Goal: Check status: Check status

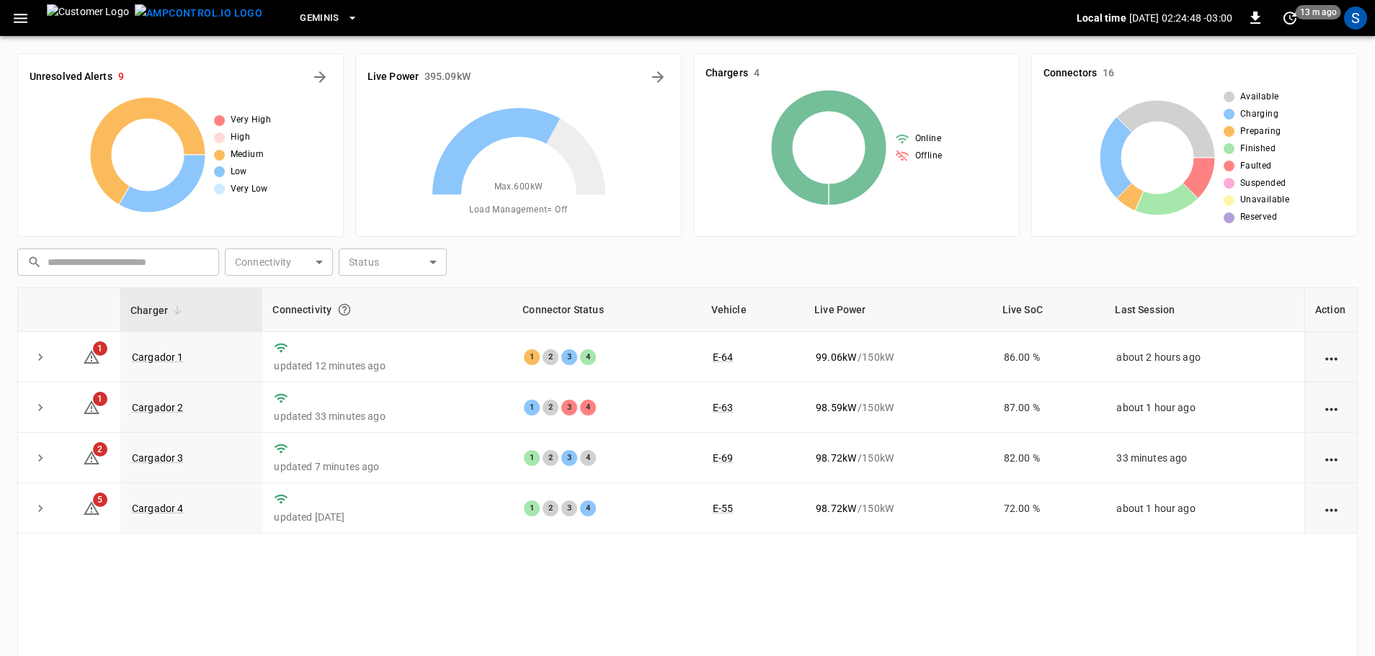
scroll to position [146, 0]
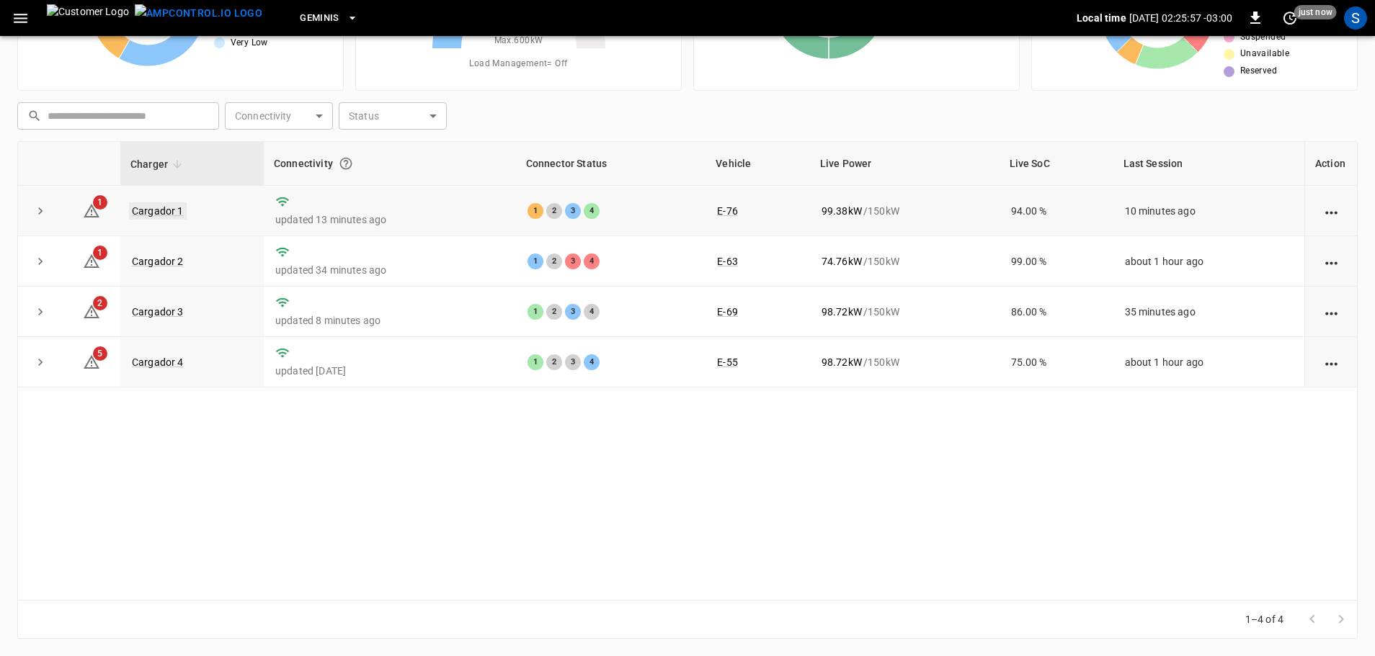
click at [174, 211] on link "Cargador 1" at bounding box center [158, 210] width 58 height 17
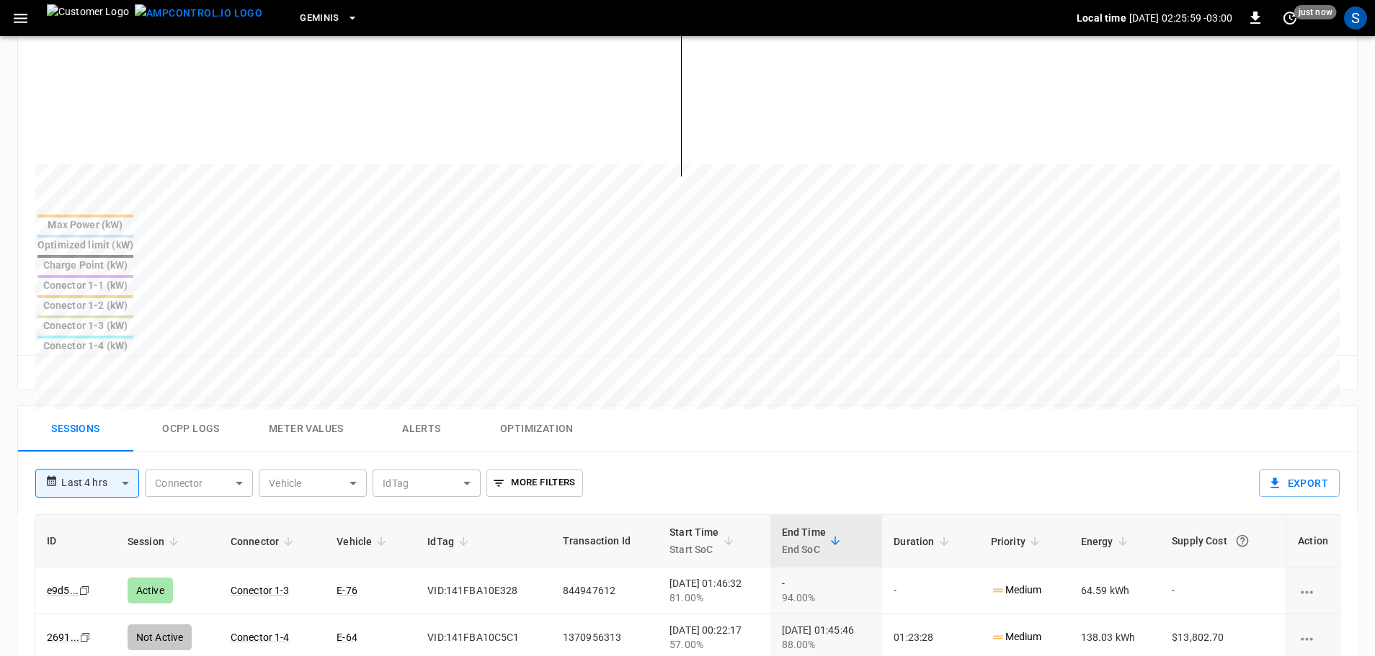
scroll to position [504, 0]
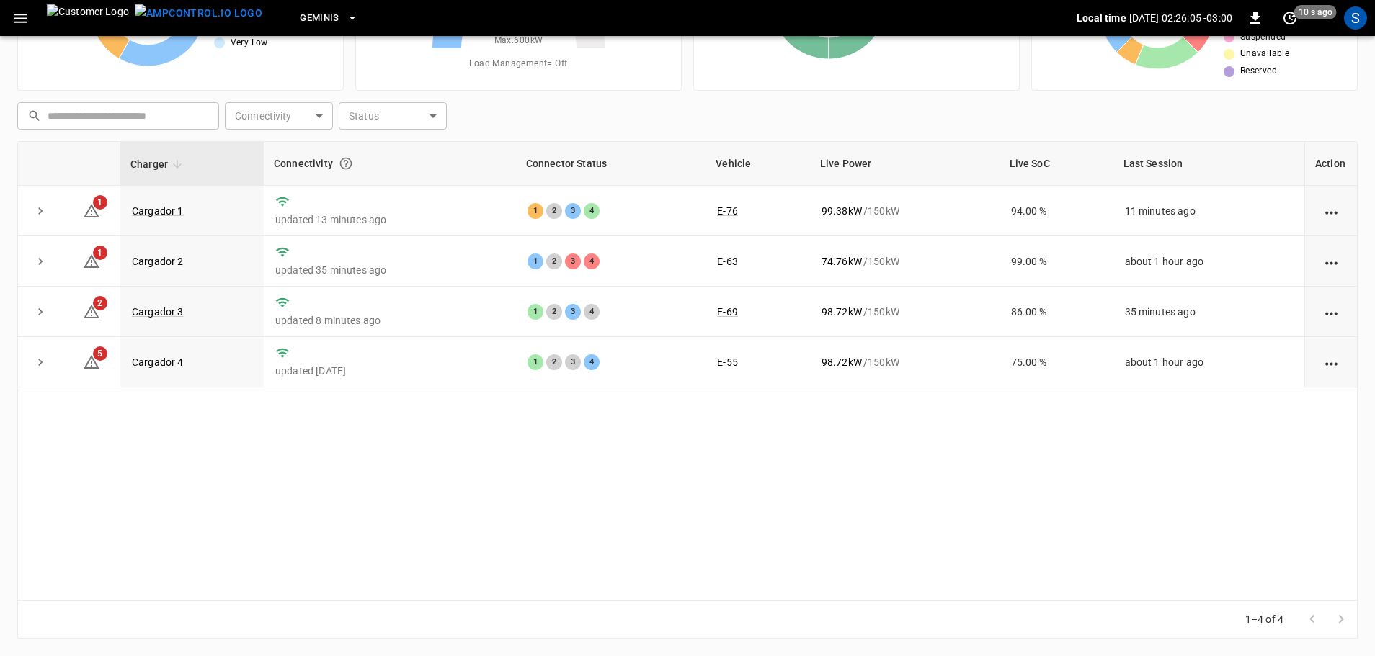
scroll to position [146, 0]
click at [167, 212] on link "Cargador 1" at bounding box center [158, 210] width 58 height 17
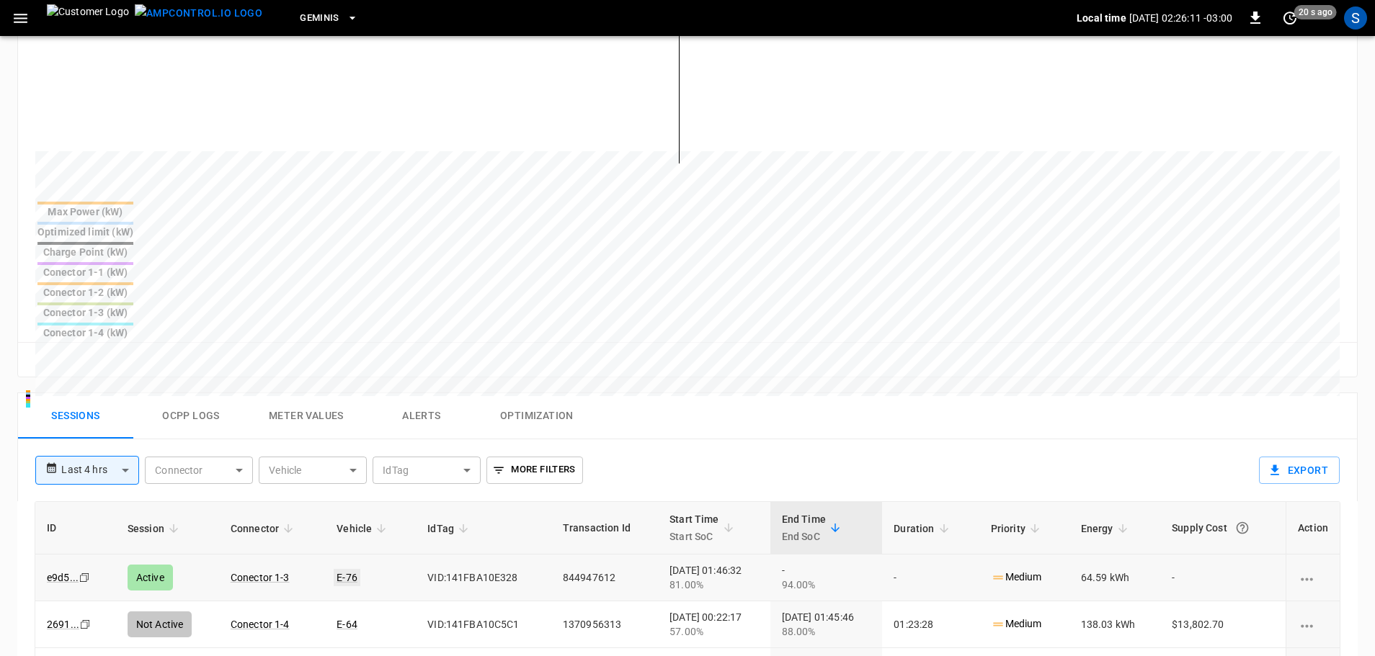
scroll to position [504, 0]
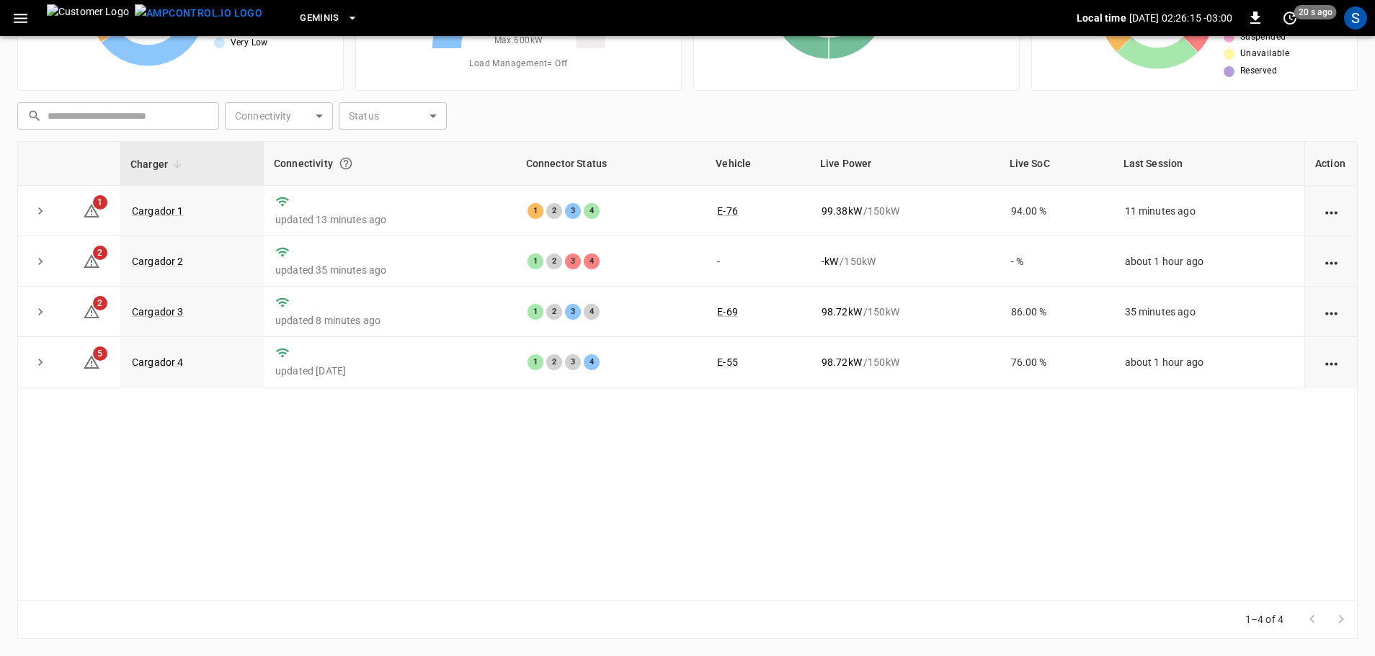
scroll to position [146, 0]
click at [166, 257] on link "Cargador 2" at bounding box center [158, 261] width 58 height 17
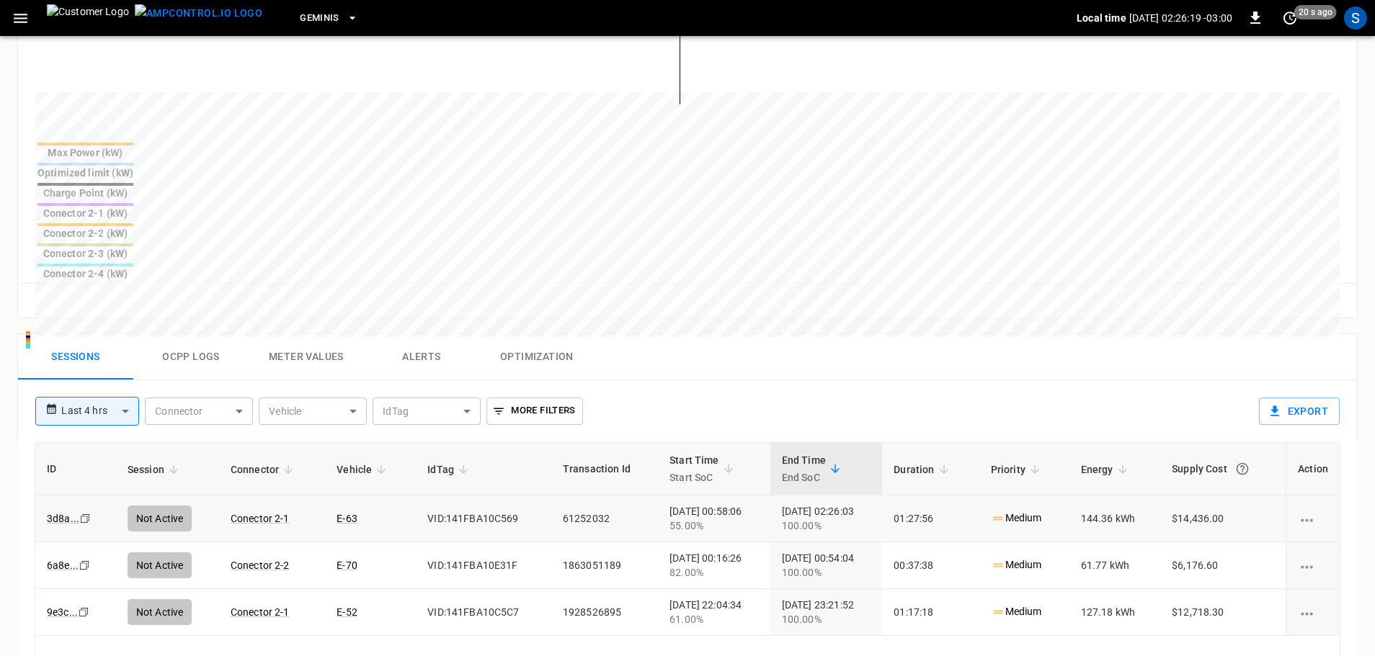
scroll to position [504, 0]
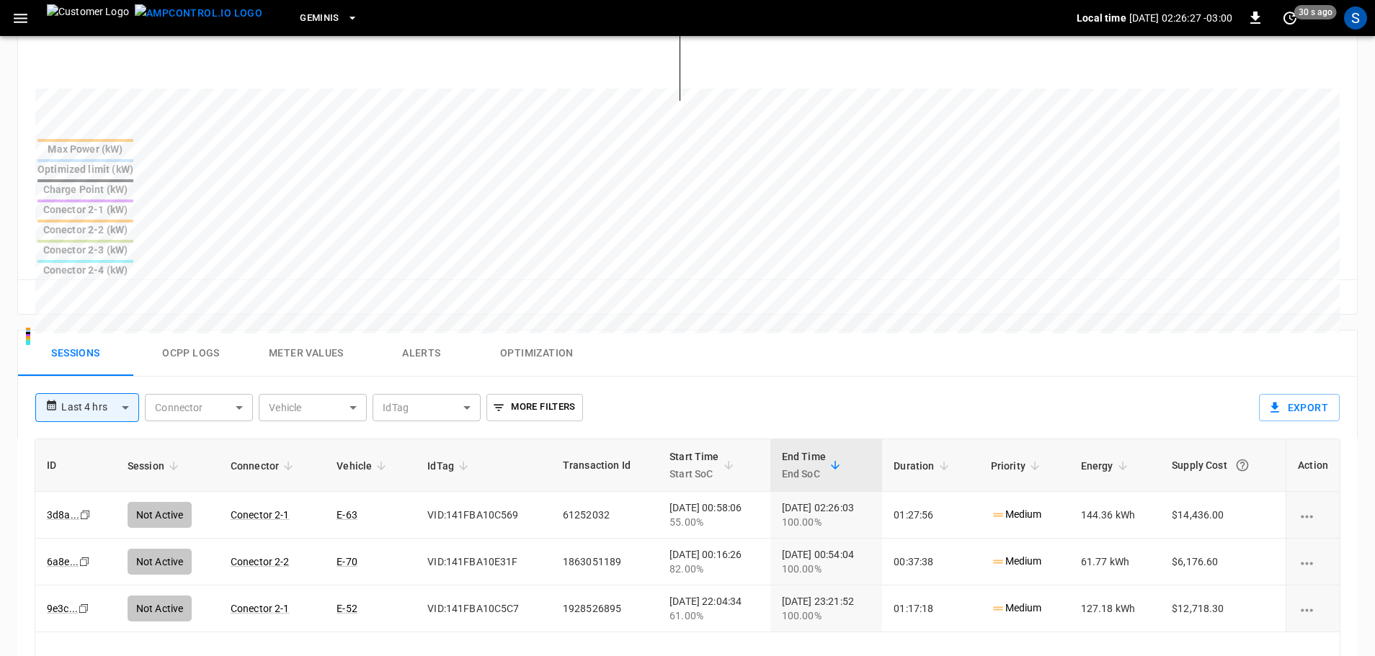
scroll to position [146, 0]
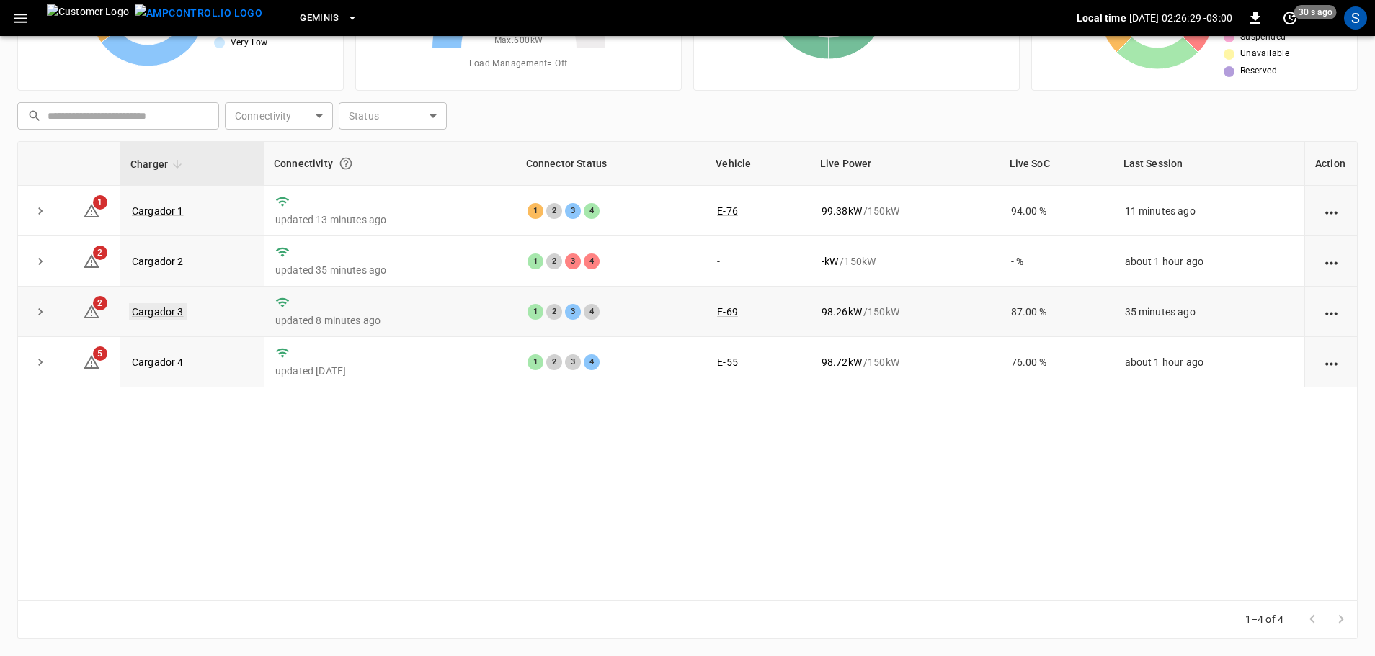
click at [159, 311] on link "Cargador 3" at bounding box center [158, 311] width 58 height 17
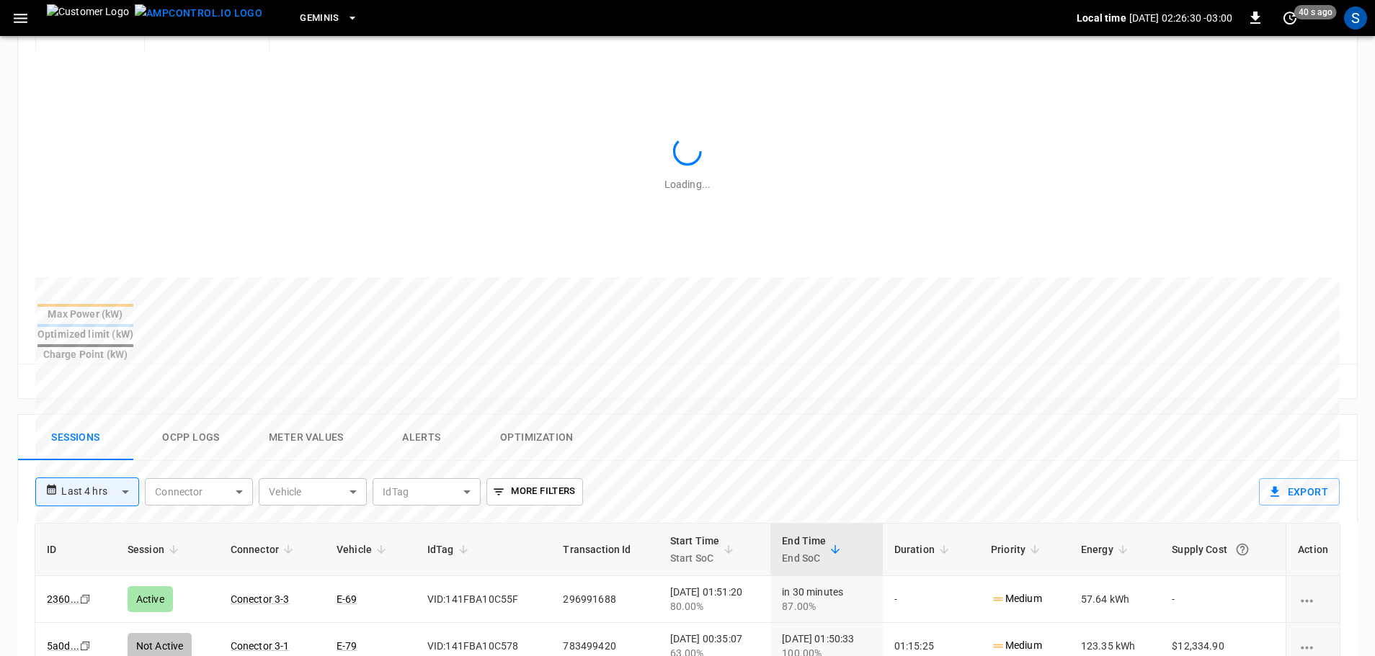
scroll to position [576, 0]
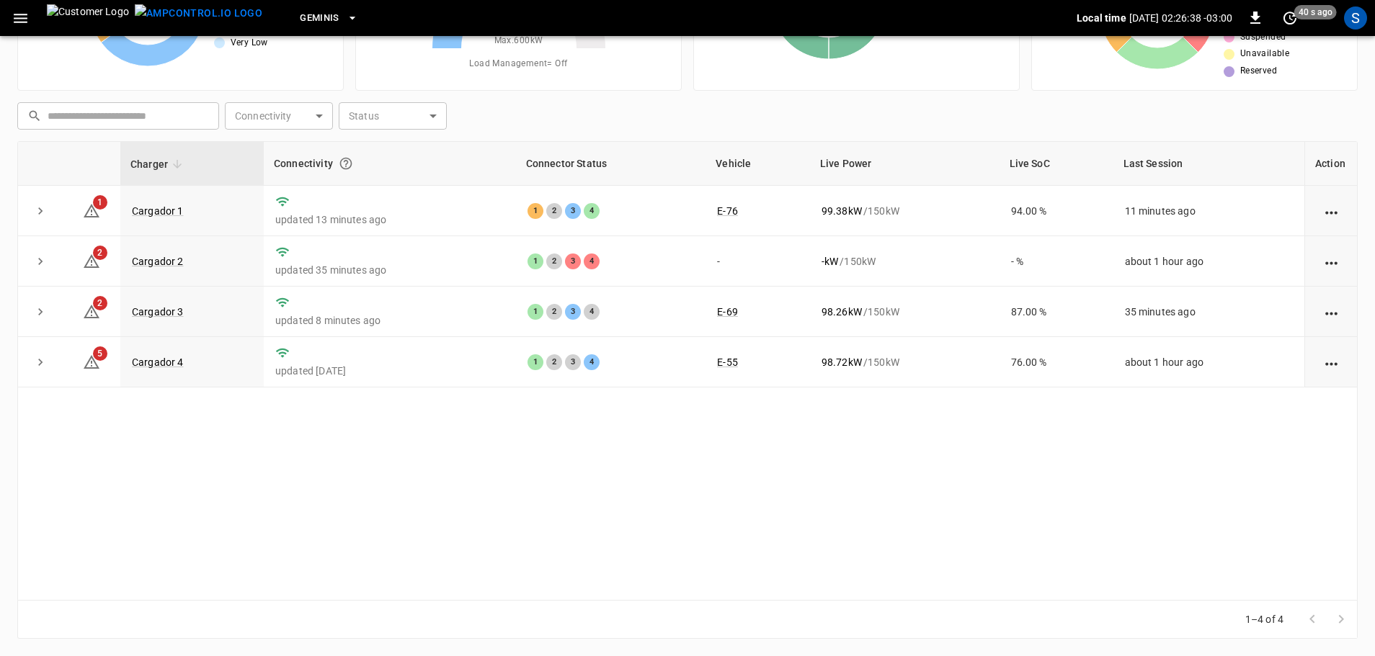
scroll to position [146, 0]
click at [162, 364] on link "Cargador 4" at bounding box center [158, 362] width 58 height 17
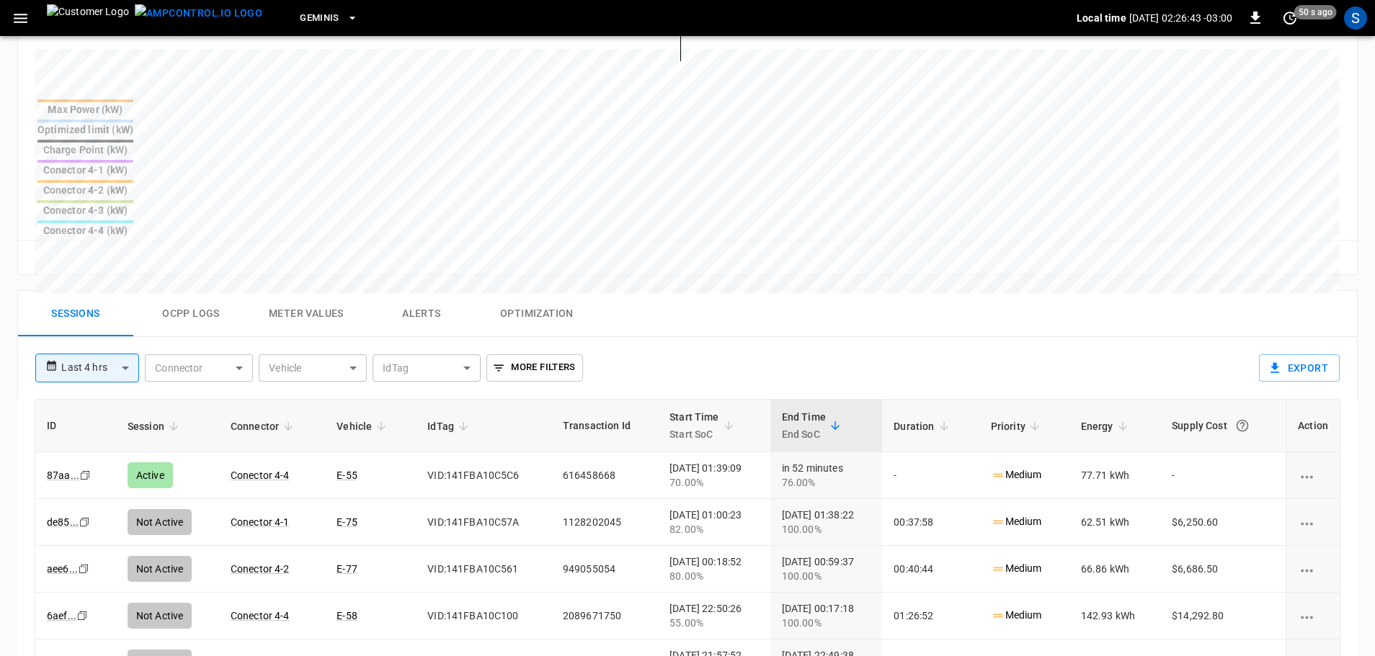
scroll to position [576, 0]
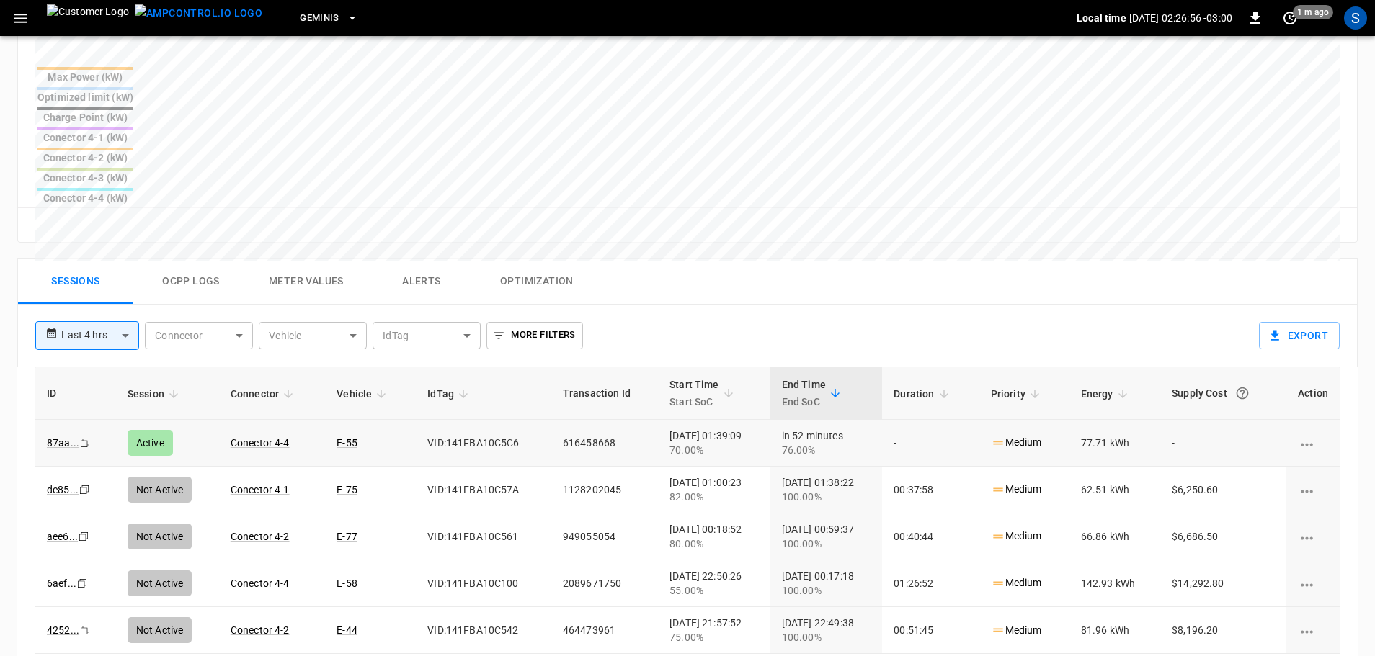
drag, startPoint x: 476, startPoint y: 356, endPoint x: 469, endPoint y: 349, distance: 9.7
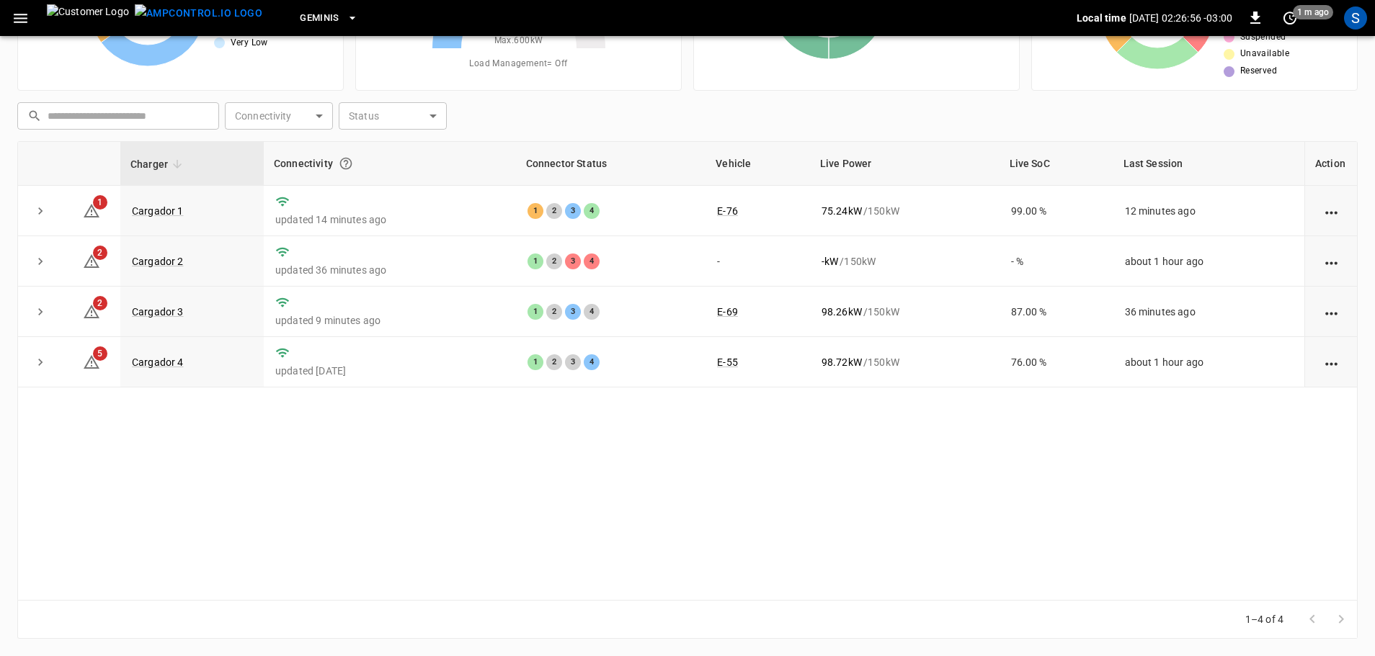
scroll to position [146, 0]
click at [151, 213] on link "Cargador 1" at bounding box center [158, 210] width 58 height 17
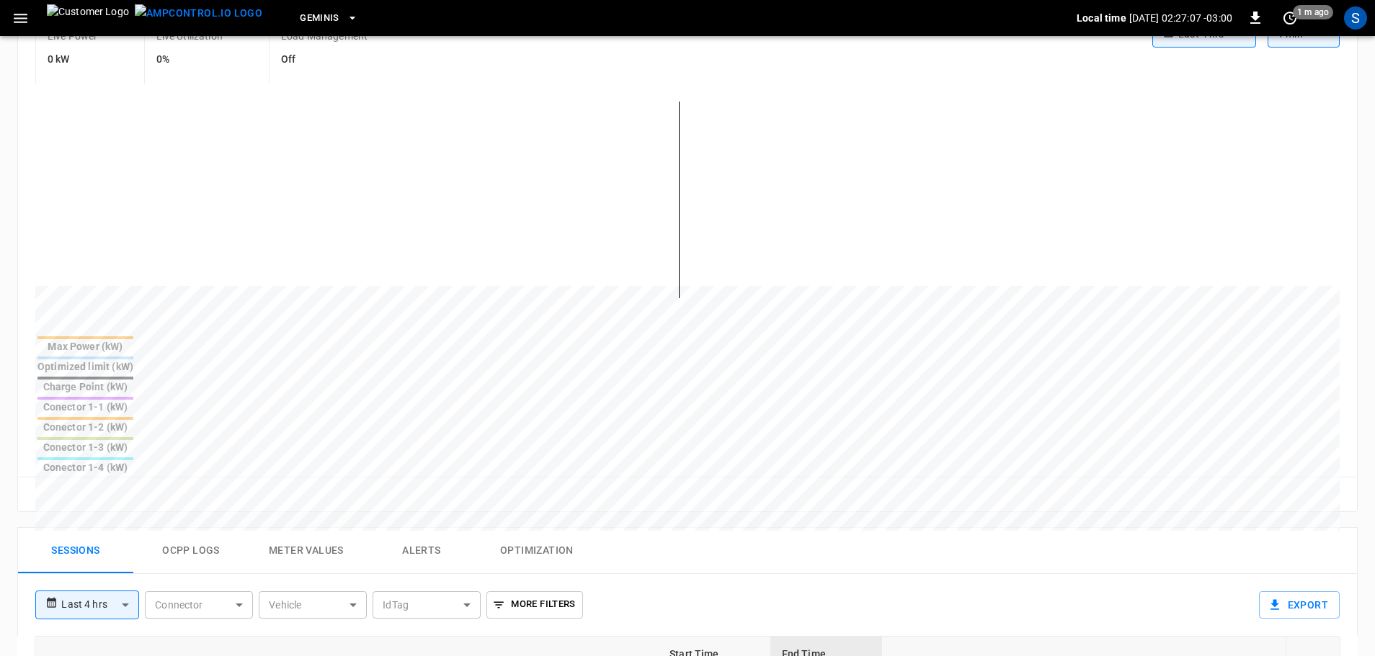
scroll to position [432, 0]
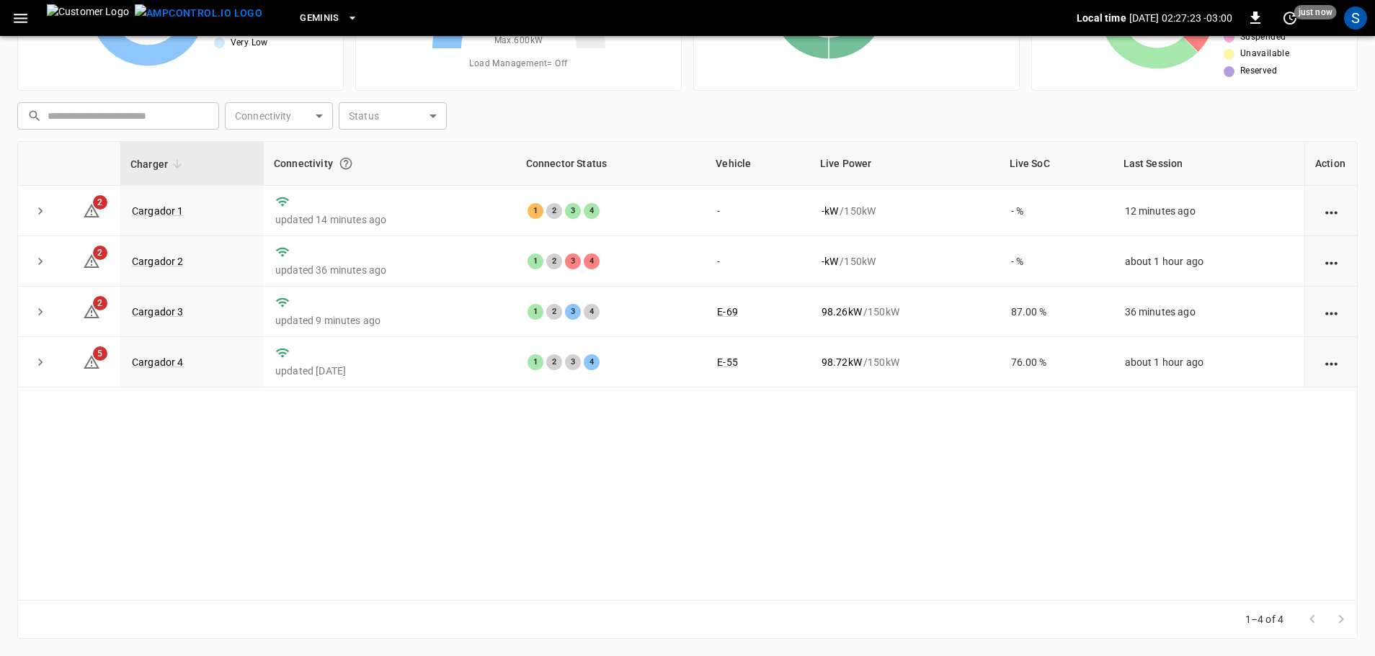
scroll to position [146, 0]
click at [164, 209] on link "Cargador 1" at bounding box center [158, 210] width 58 height 17
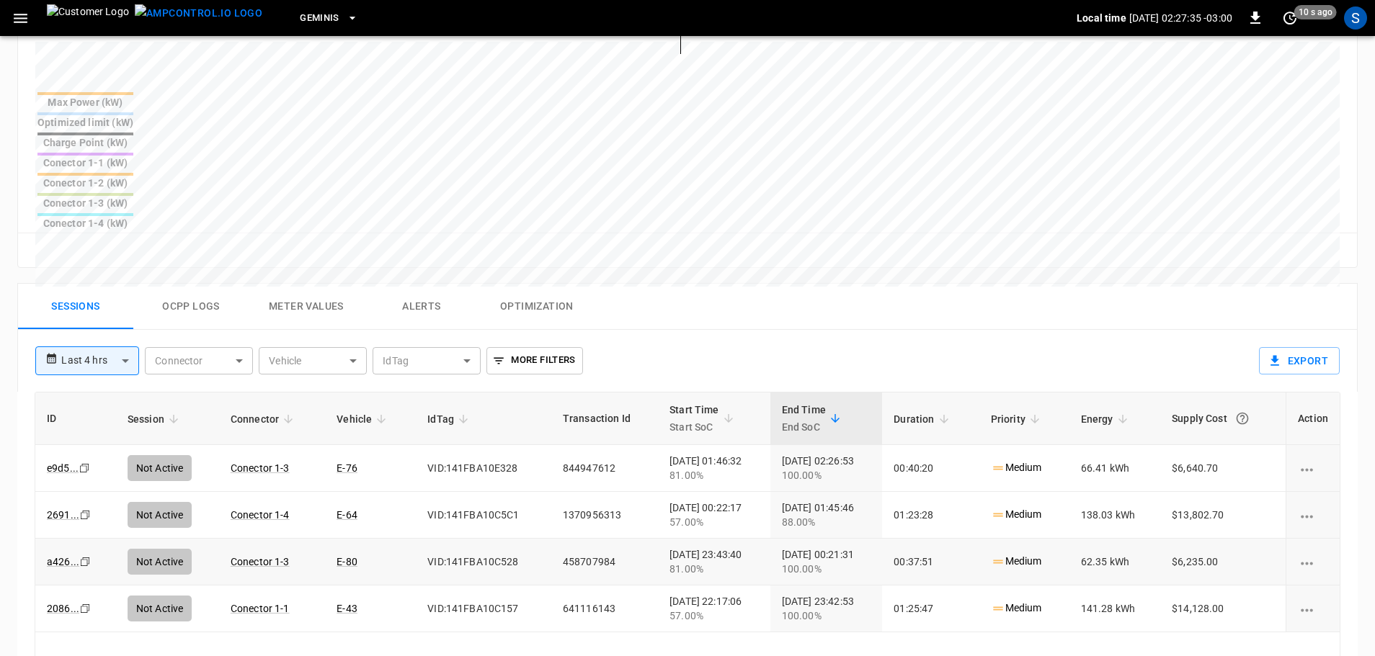
scroll to position [576, 0]
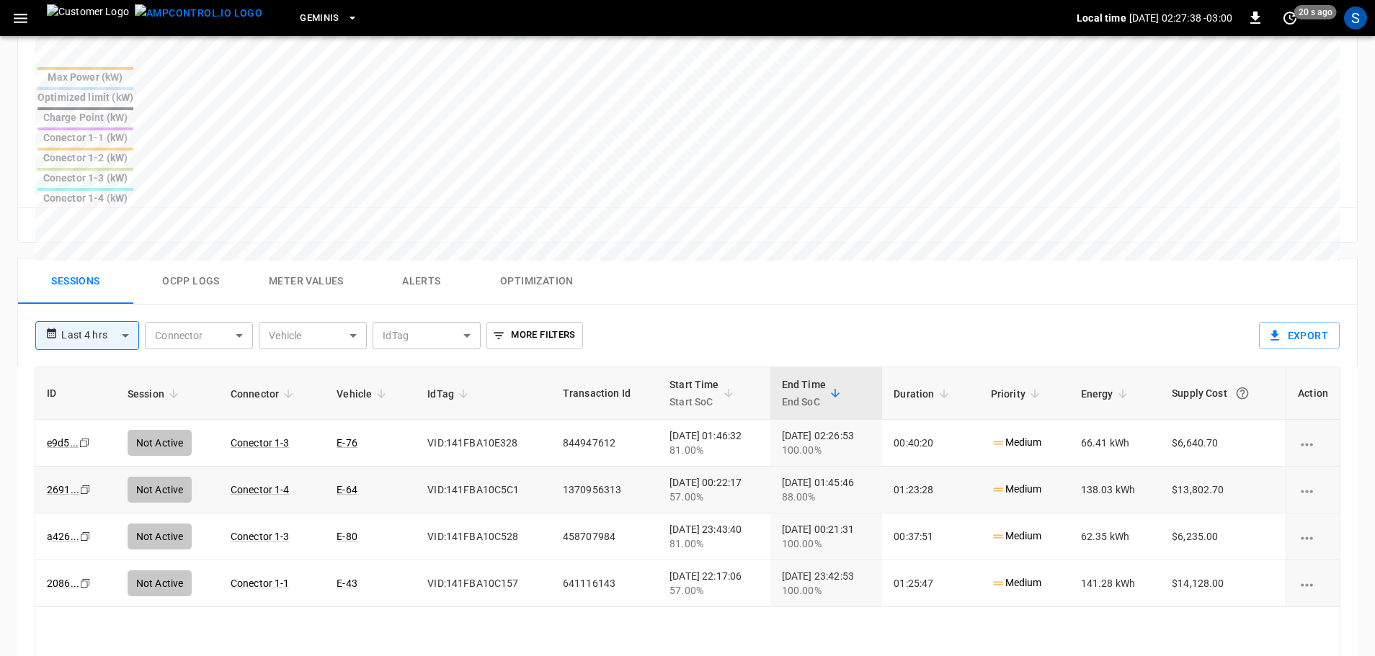
drag, startPoint x: 407, startPoint y: 380, endPoint x: 398, endPoint y: 380, distance: 8.7
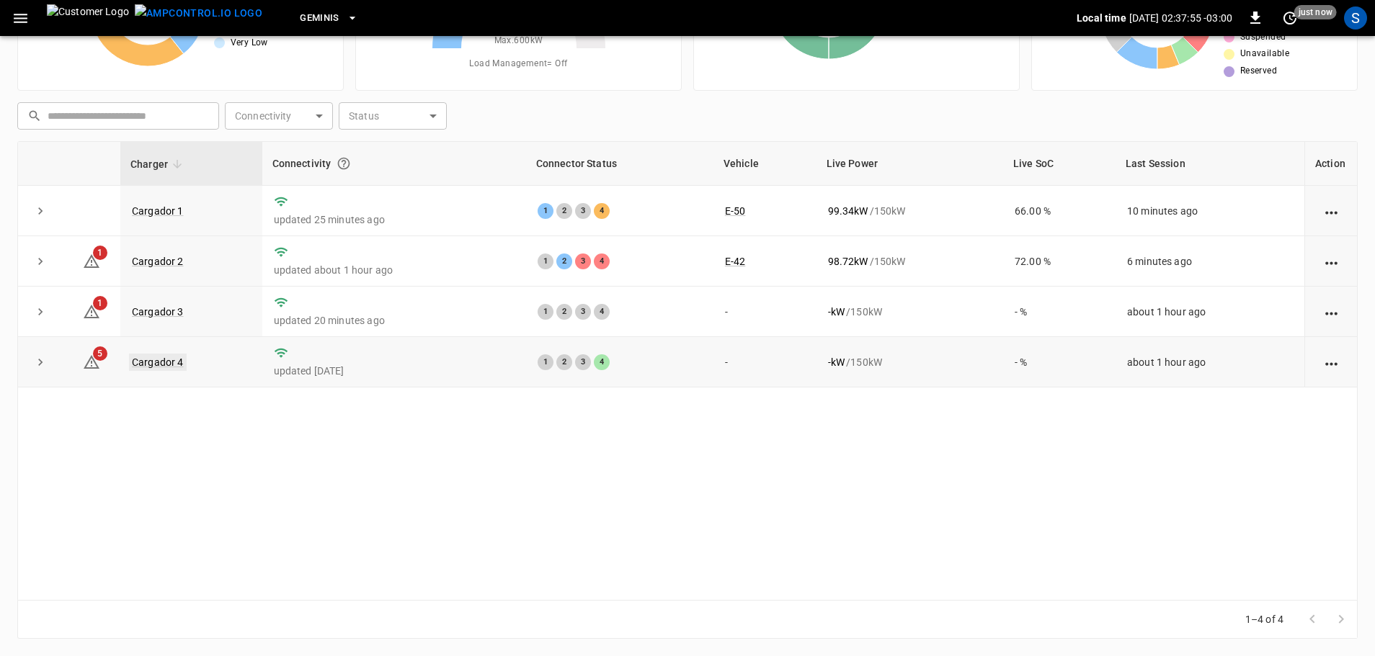
click at [158, 362] on link "Cargador 4" at bounding box center [158, 362] width 58 height 17
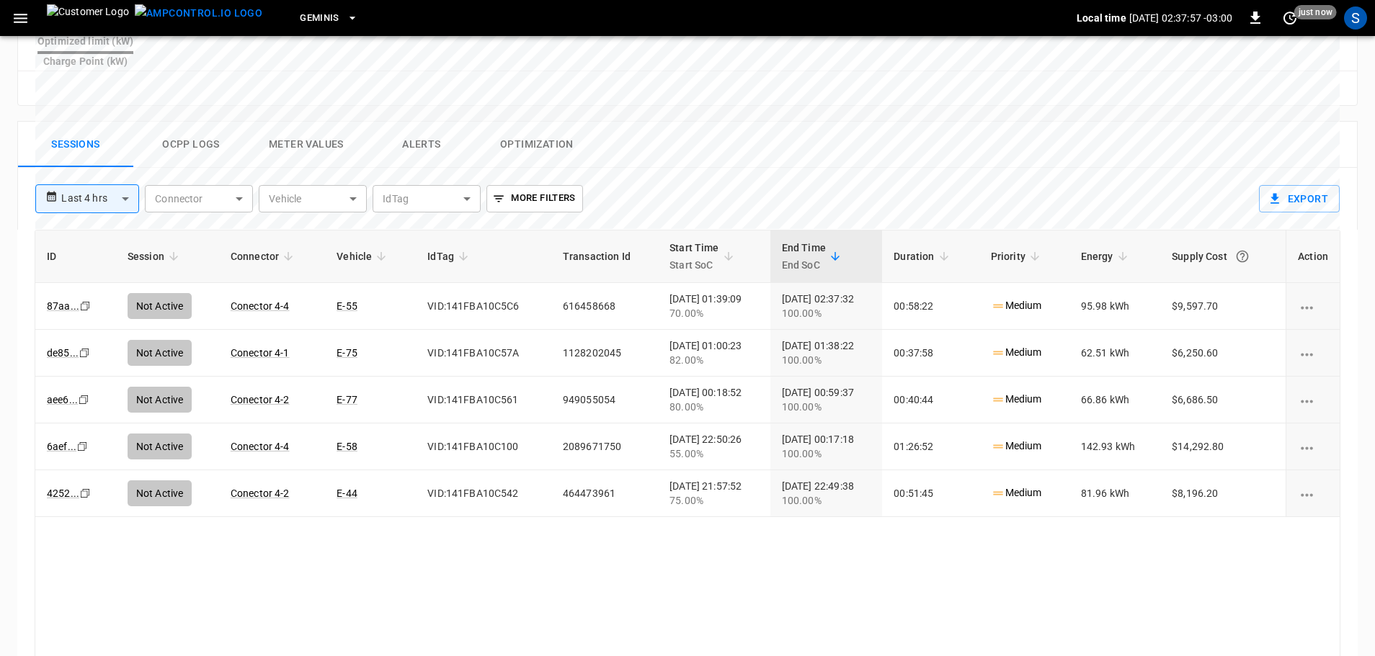
scroll to position [692, 0]
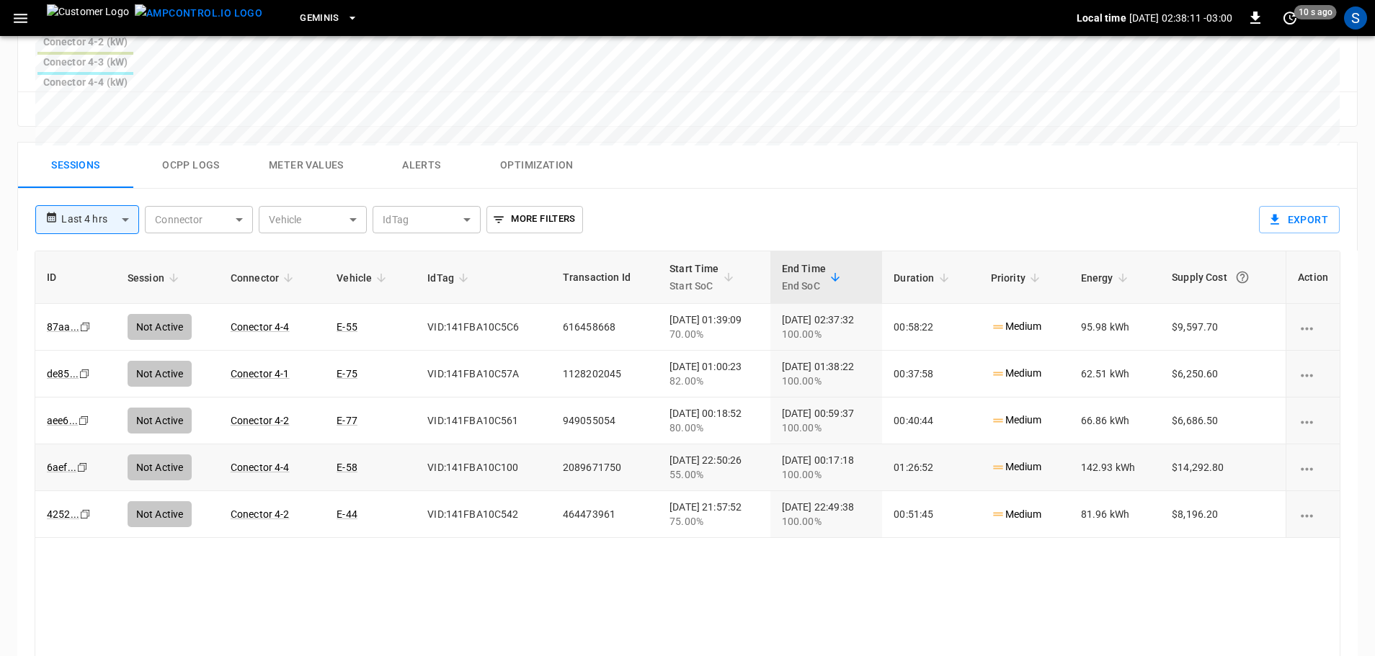
drag, startPoint x: 542, startPoint y: 327, endPoint x: 526, endPoint y: 336, distance: 18.4
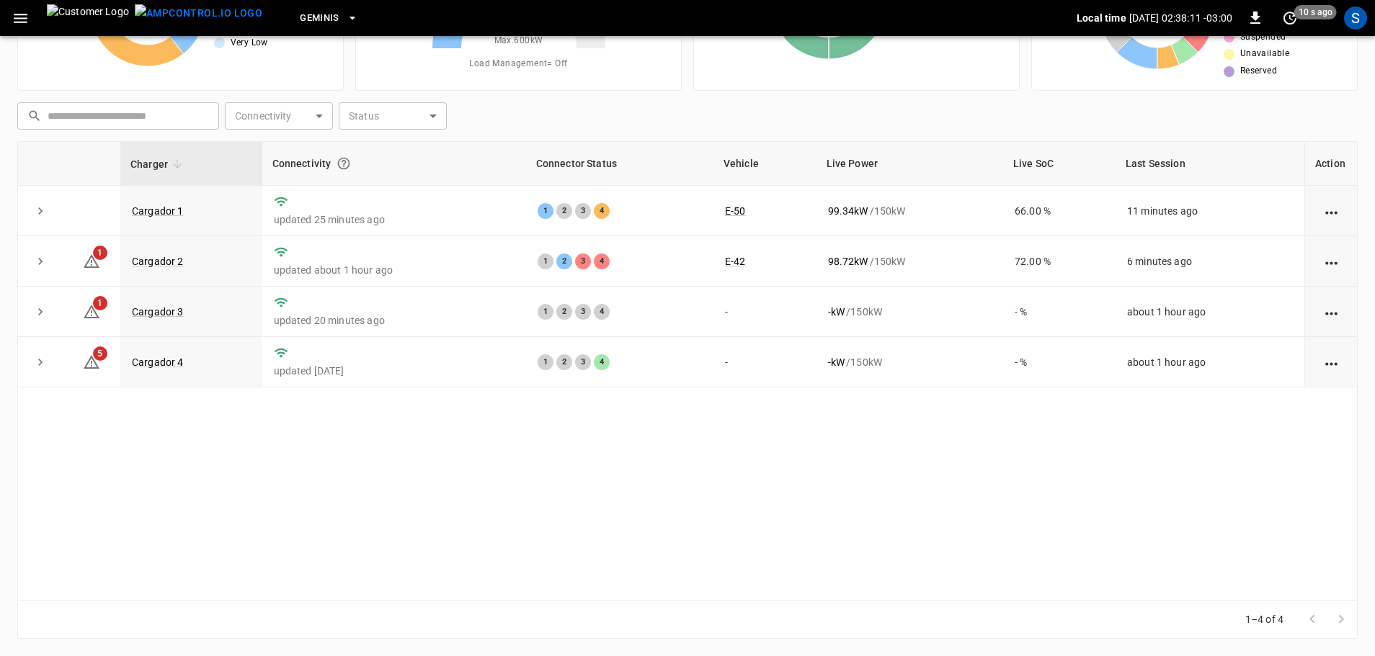
scroll to position [146, 0]
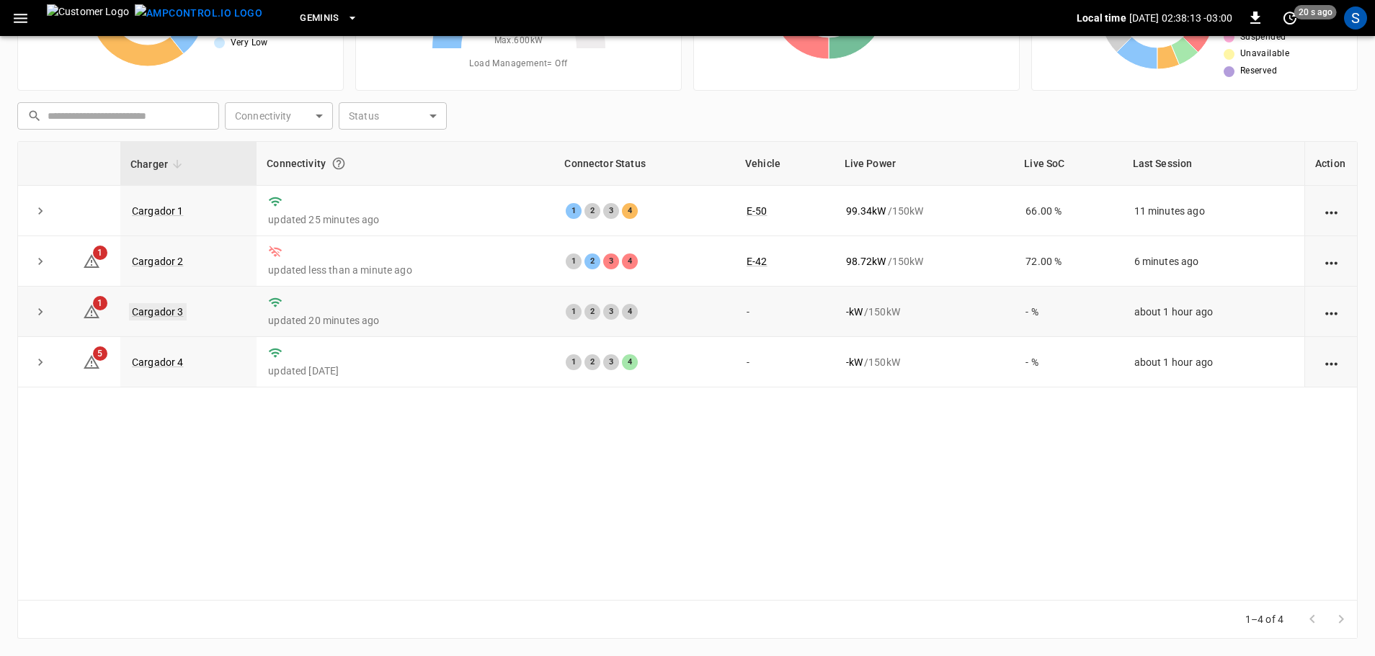
click at [146, 308] on link "Cargador 3" at bounding box center [158, 311] width 58 height 17
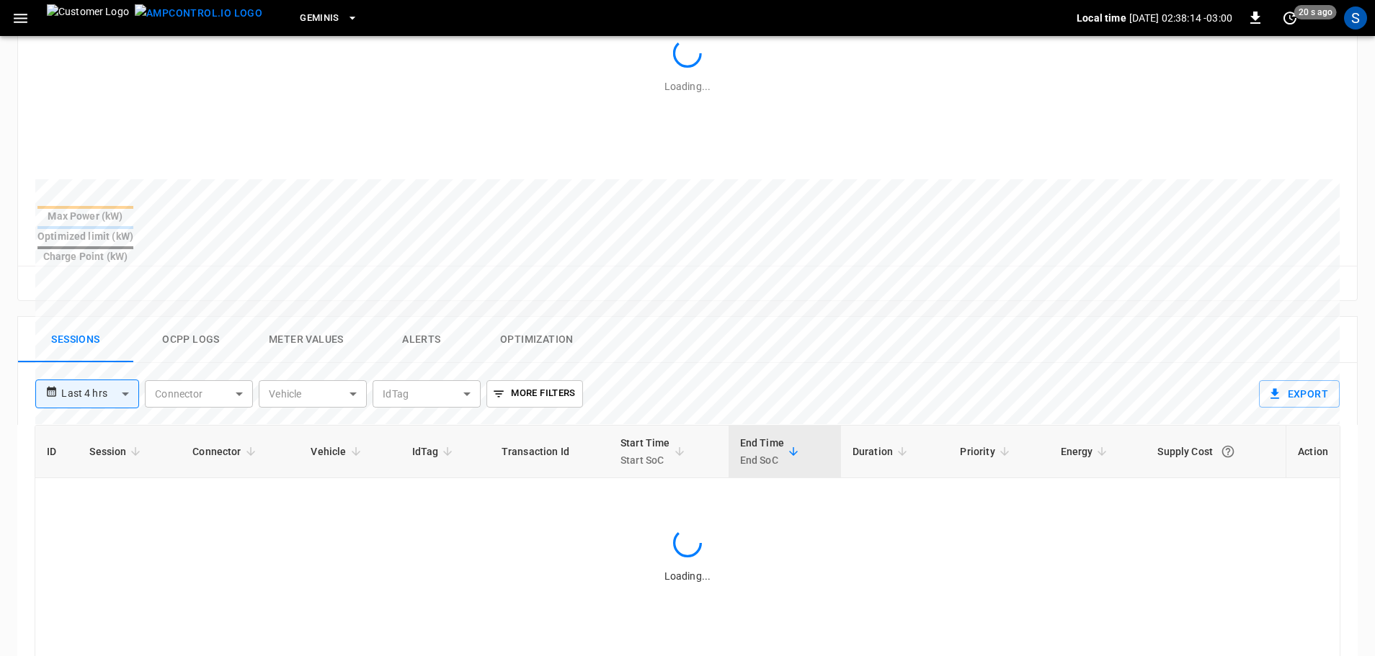
scroll to position [447, 0]
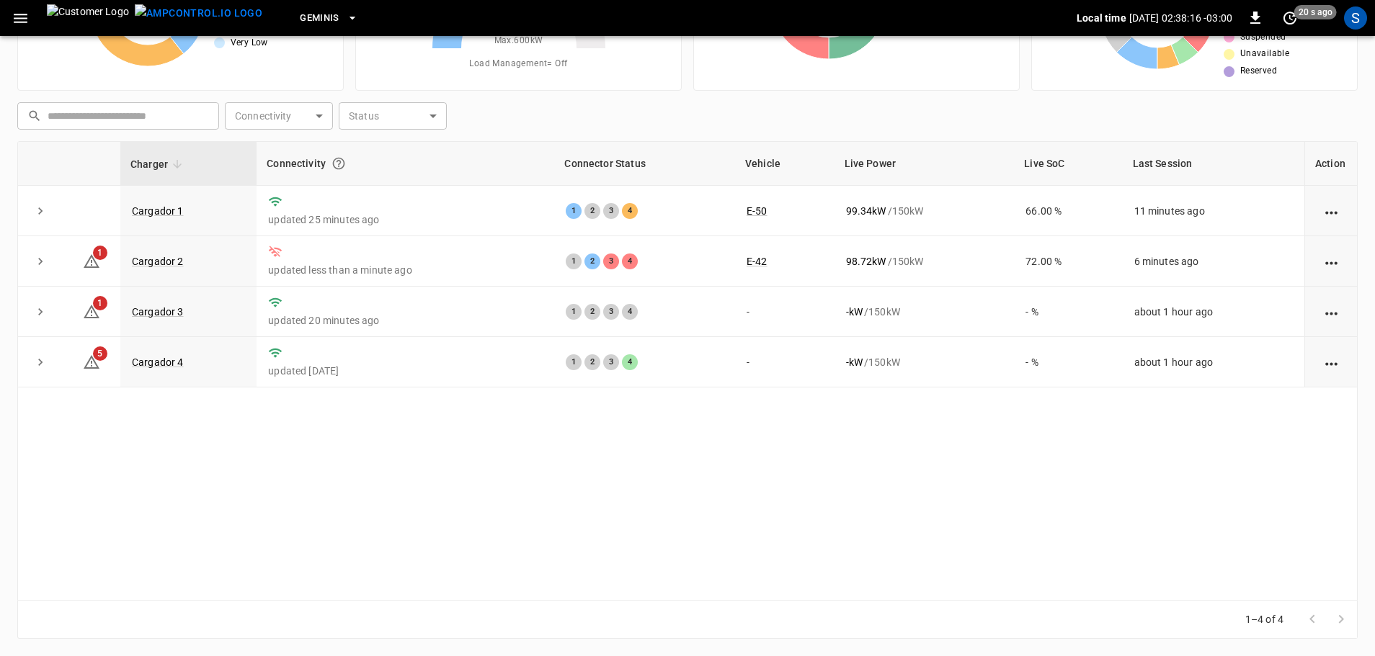
scroll to position [146, 0]
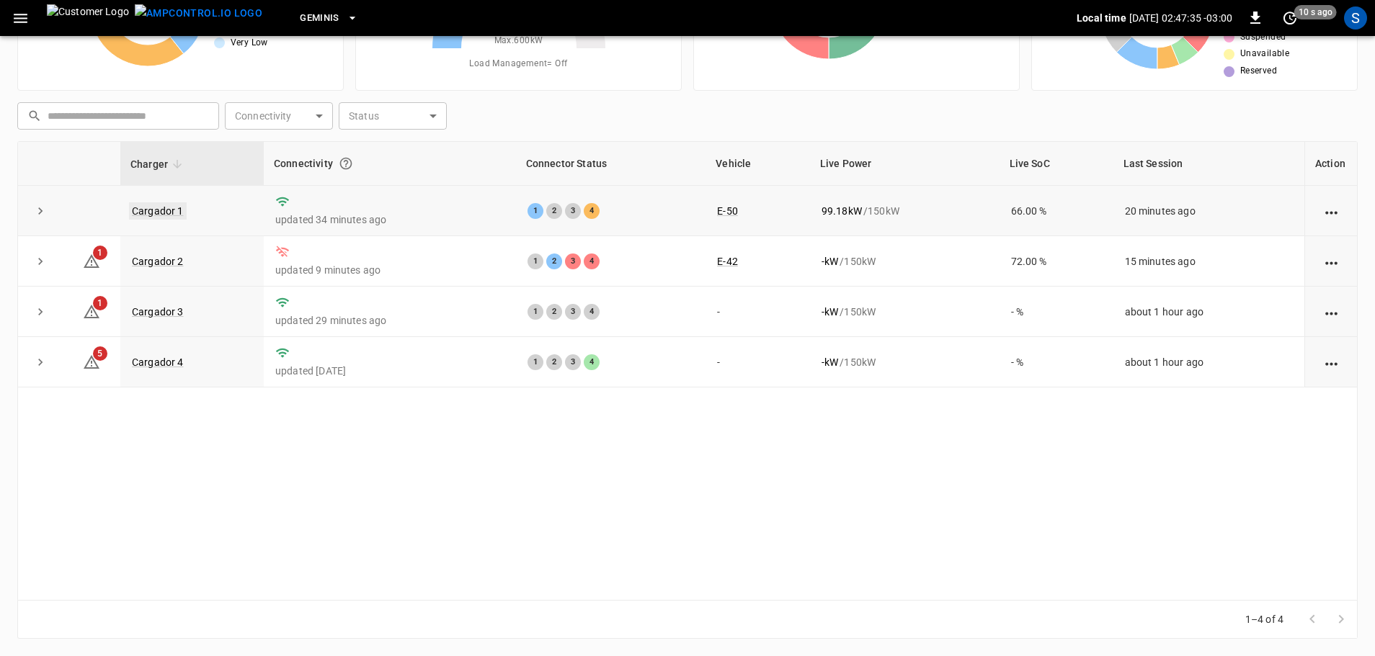
click at [156, 210] on link "Cargador 1" at bounding box center [158, 210] width 58 height 17
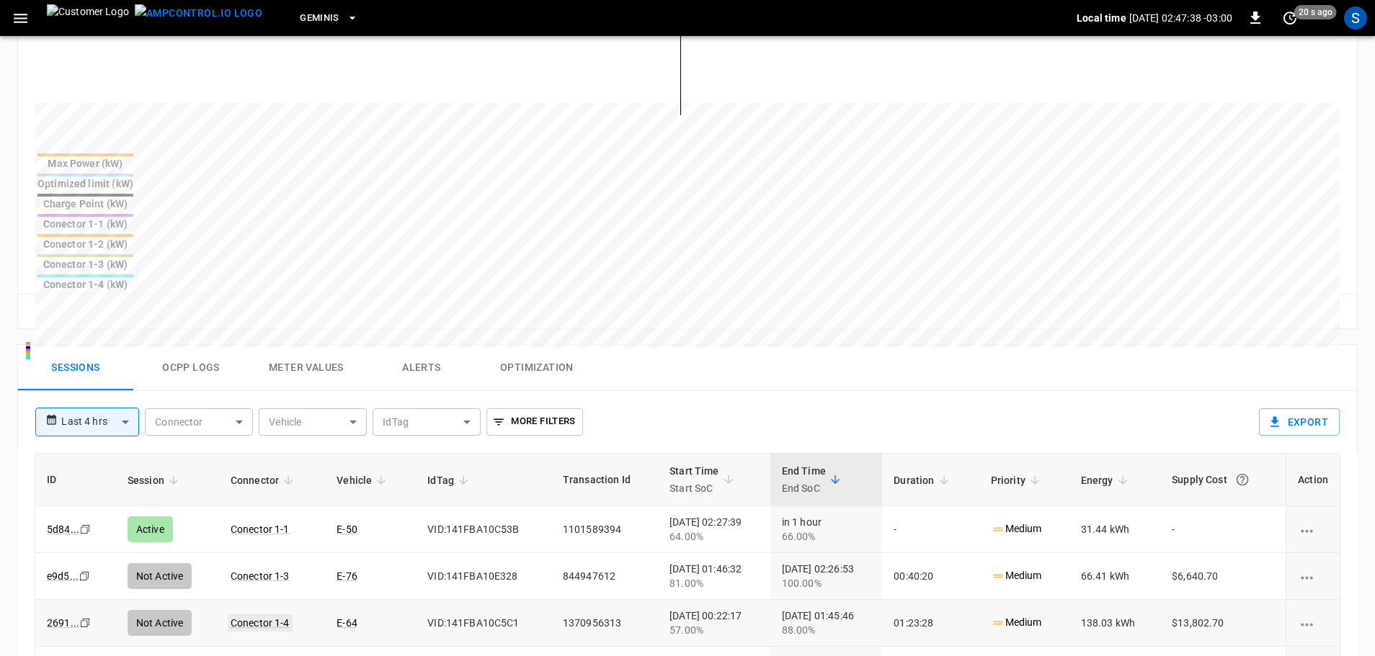
scroll to position [504, 0]
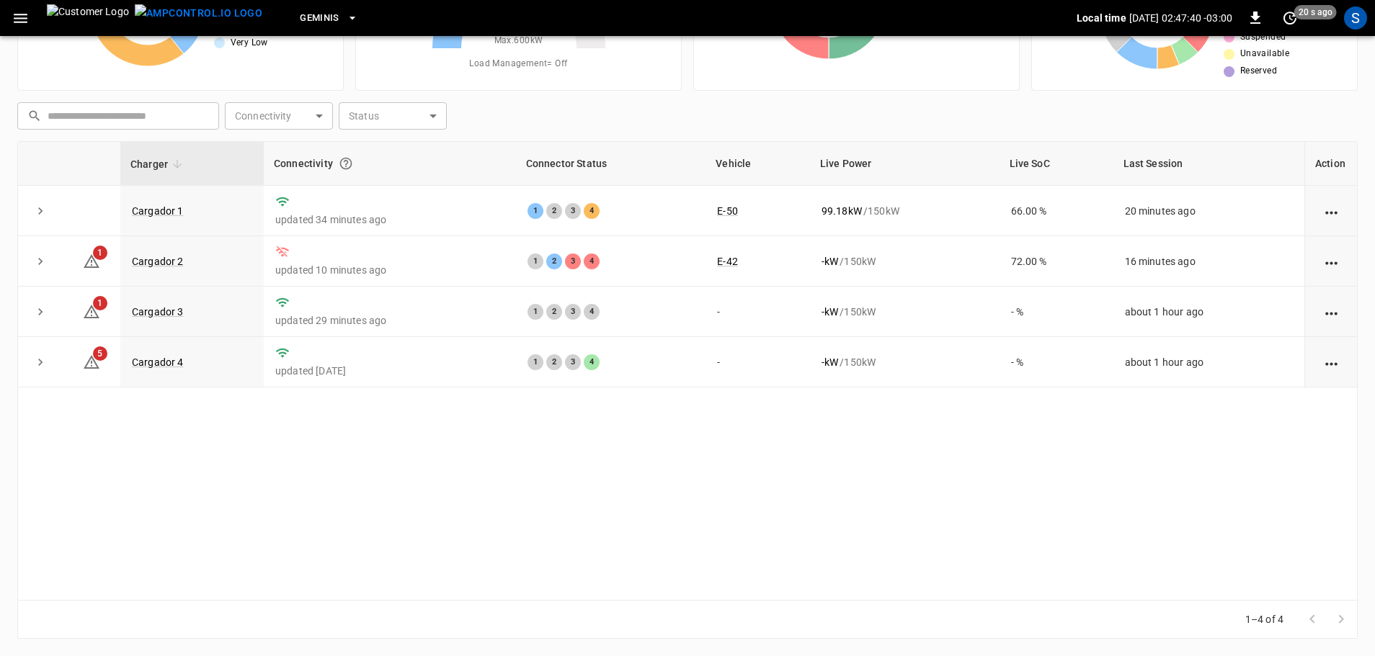
scroll to position [146, 0]
click at [177, 266] on link "Cargador 2" at bounding box center [158, 261] width 58 height 17
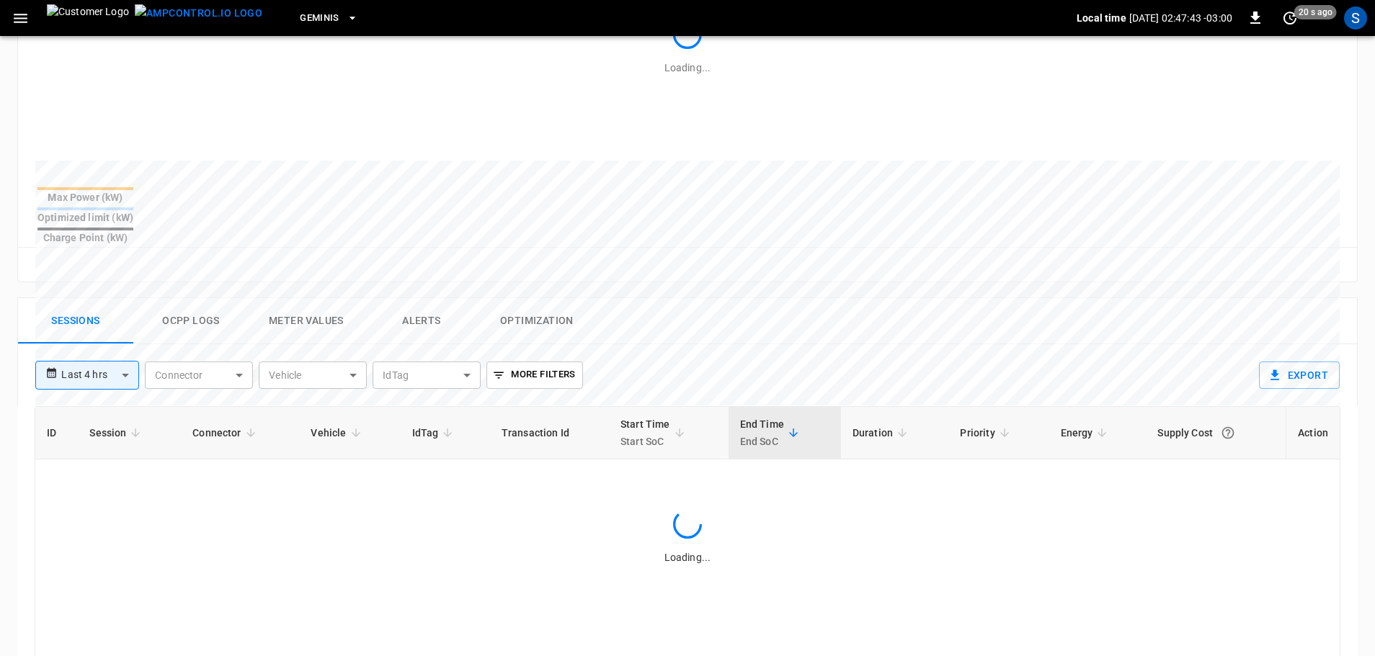
scroll to position [519, 0]
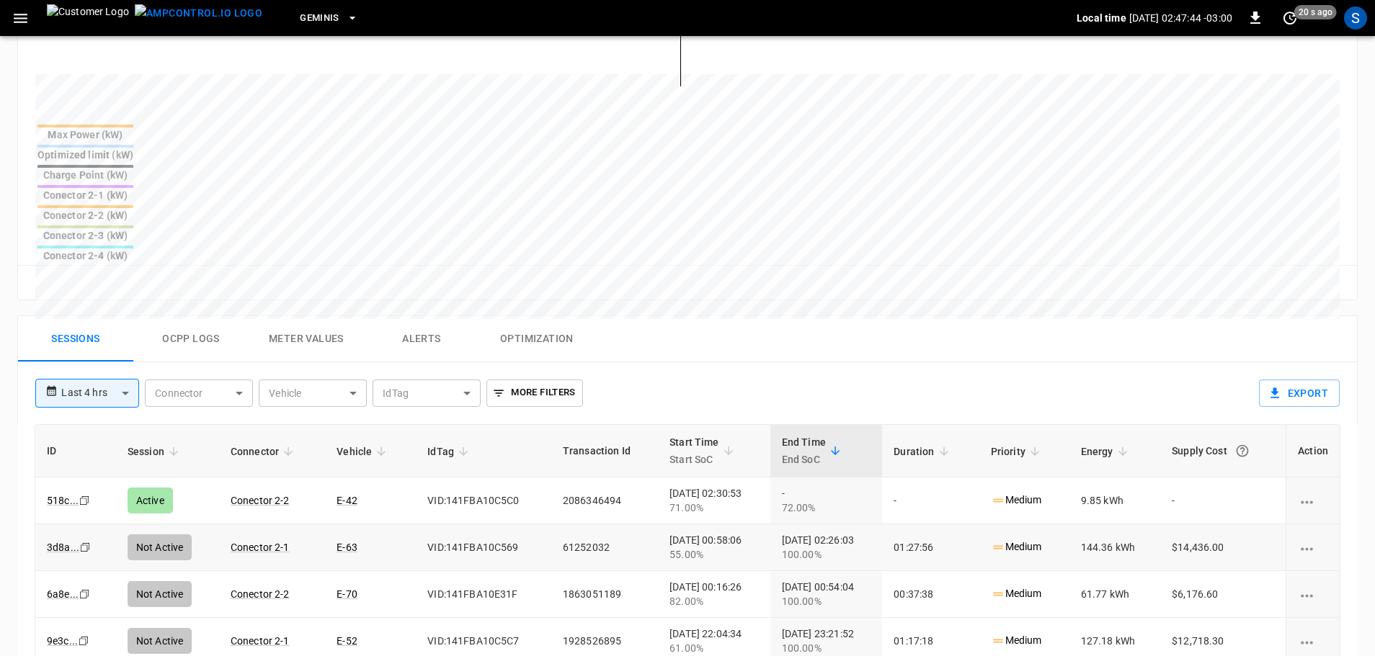
drag, startPoint x: 181, startPoint y: 427, endPoint x: 172, endPoint y: 427, distance: 8.6
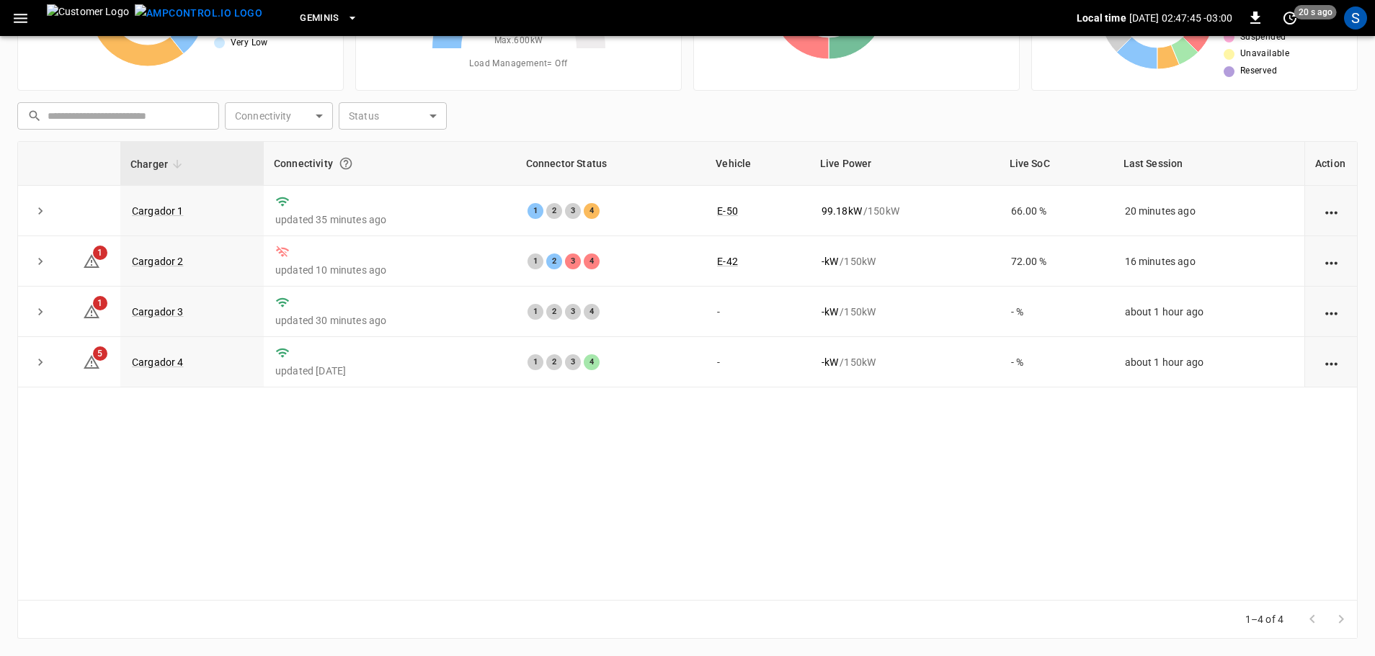
scroll to position [146, 0]
click at [159, 367] on link "Cargador 4" at bounding box center [158, 362] width 58 height 17
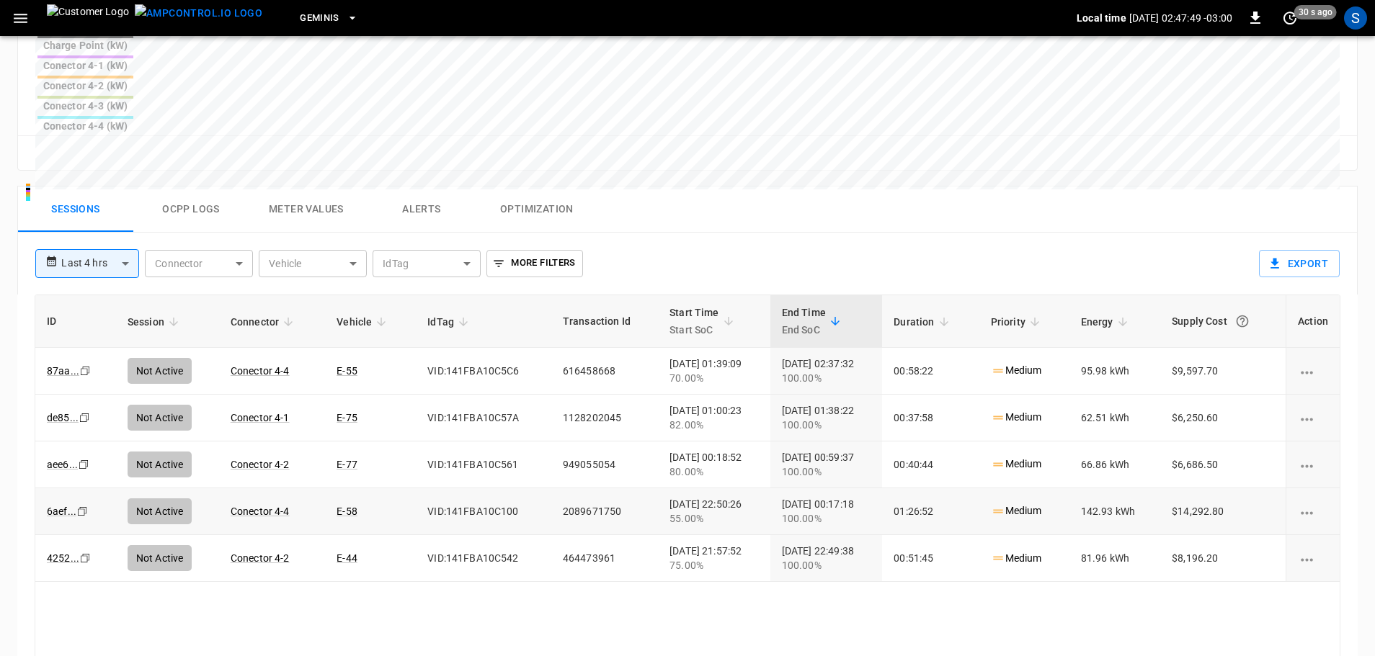
scroll to position [146, 0]
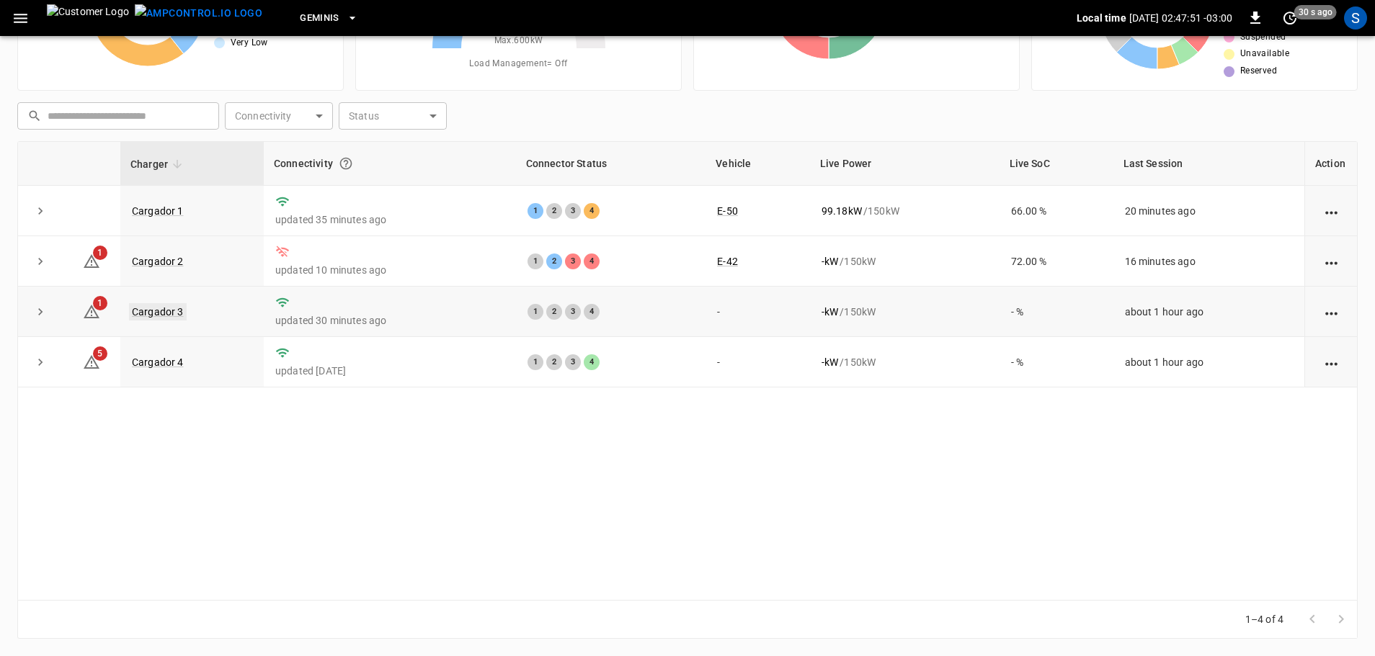
click at [166, 315] on link "Cargador 3" at bounding box center [158, 311] width 58 height 17
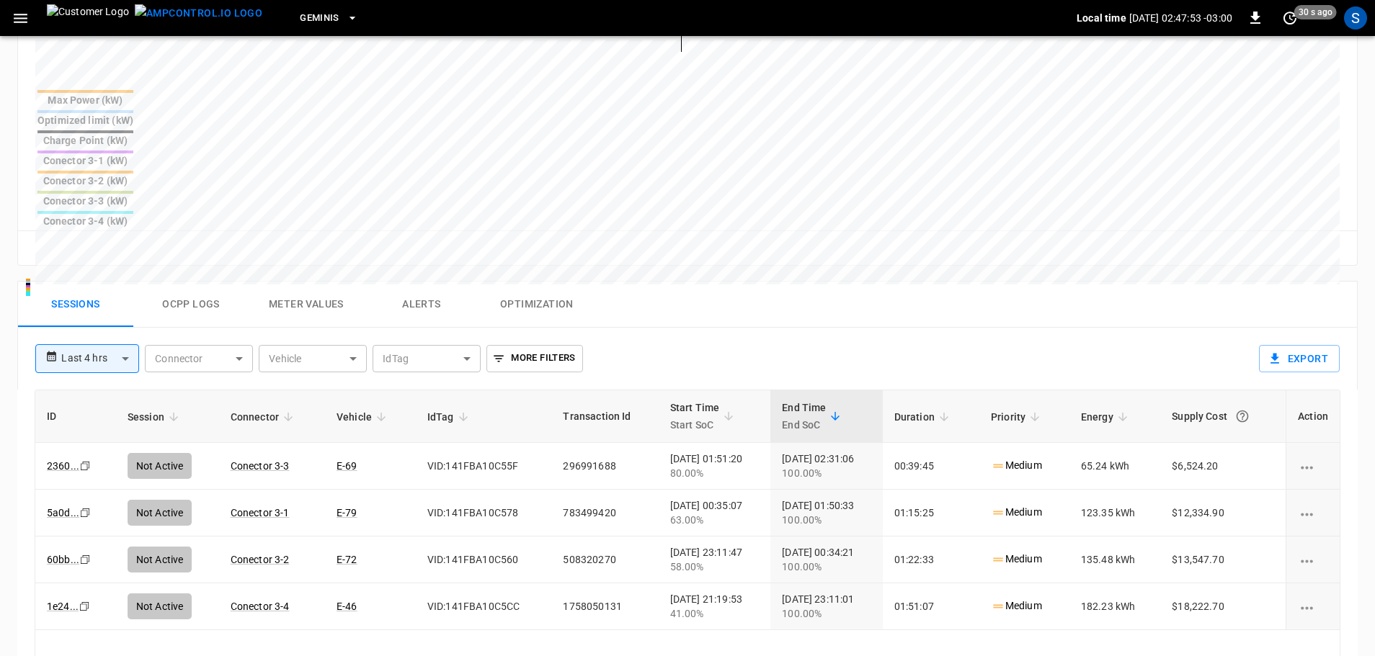
scroll to position [576, 0]
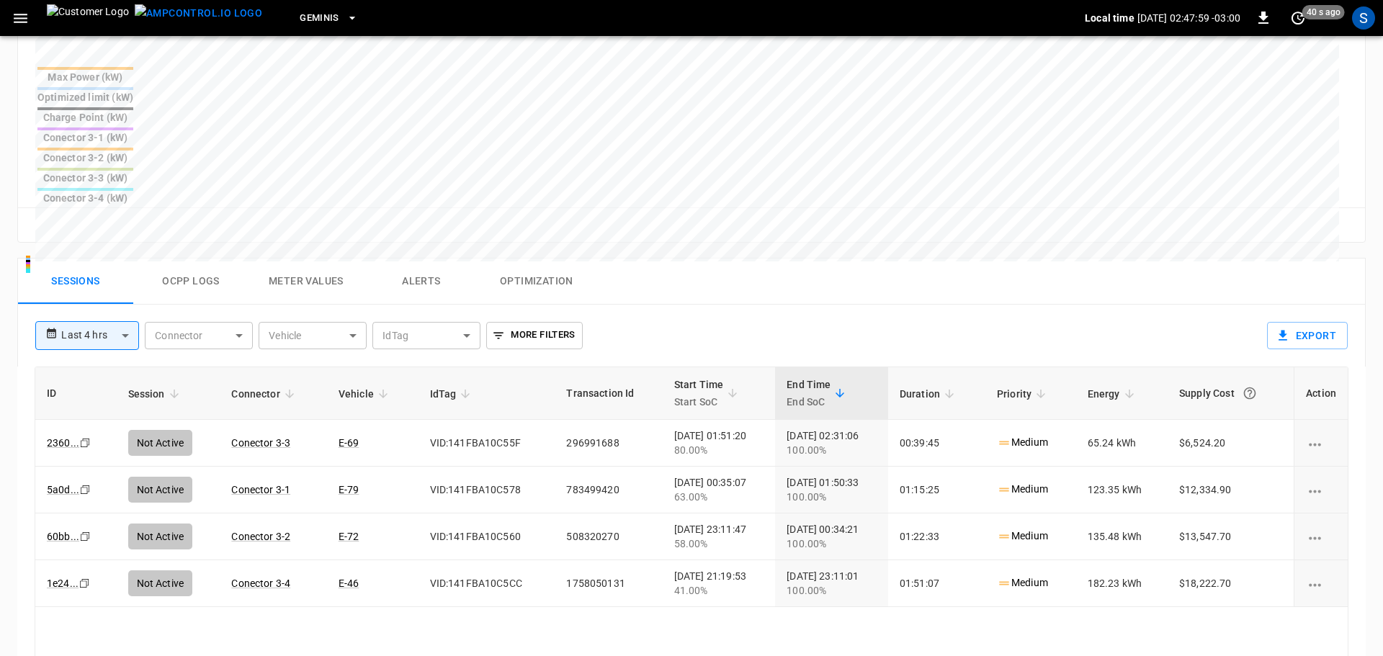
click at [121, 231] on body "**********" at bounding box center [691, 153] width 1383 height 1459
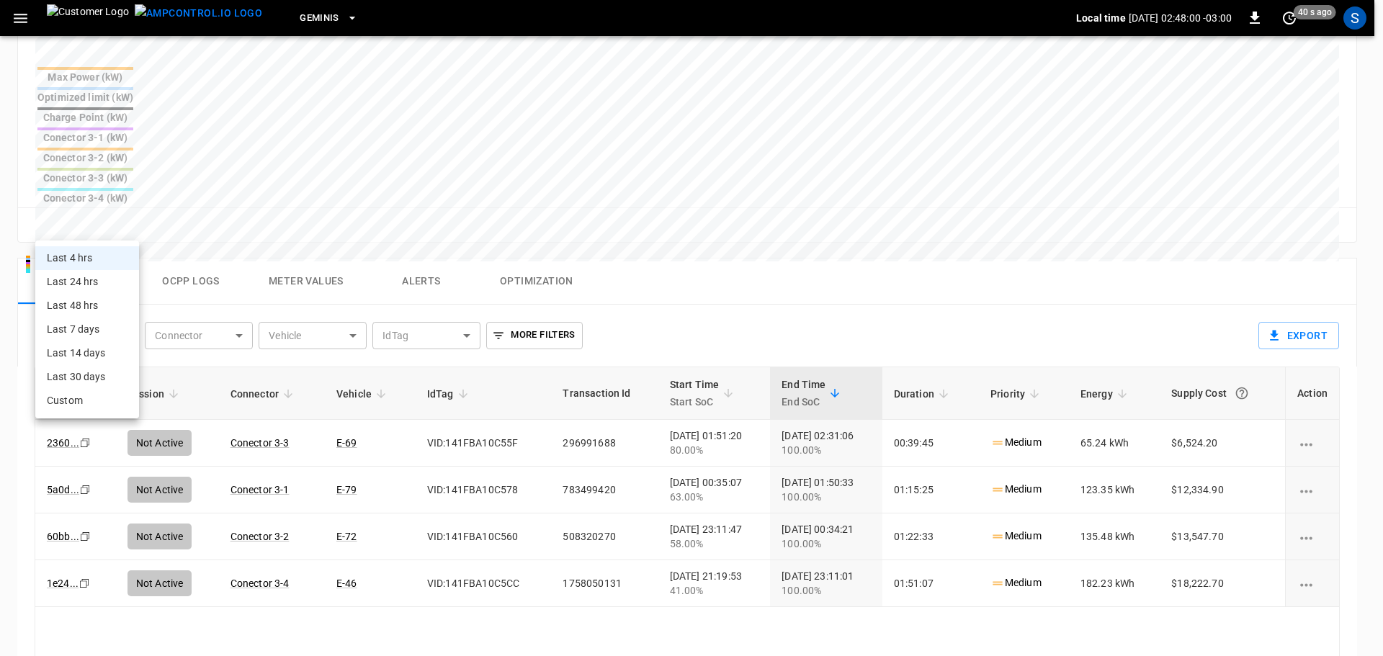
click at [97, 272] on li "Last 24 hrs" at bounding box center [87, 282] width 104 height 24
type input "**********"
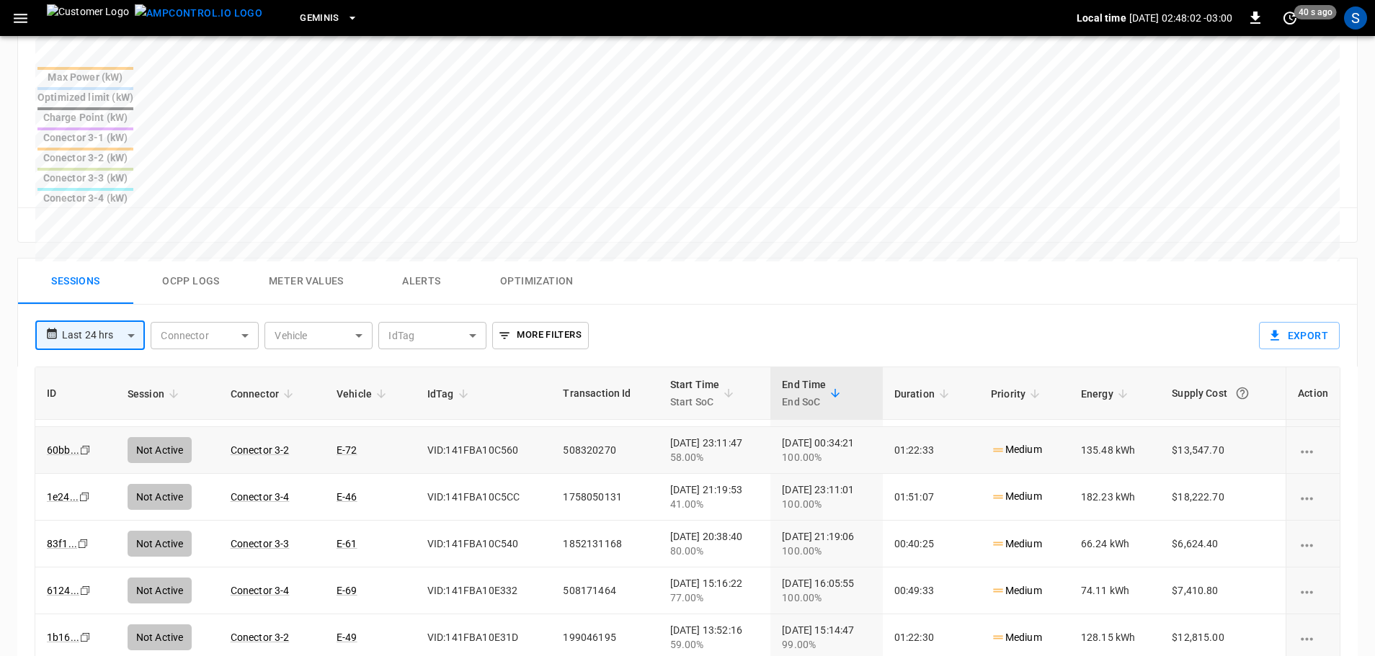
scroll to position [110, 0]
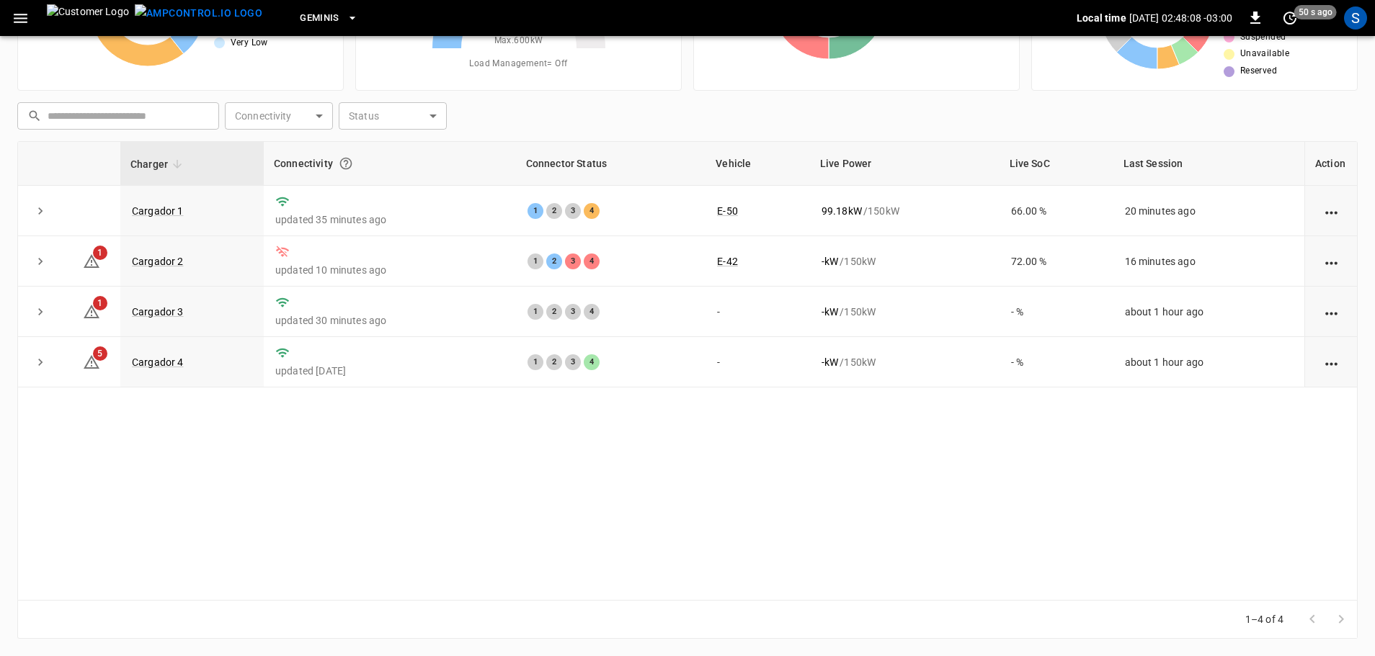
scroll to position [146, 0]
click at [164, 365] on link "Cargador 4" at bounding box center [158, 362] width 58 height 17
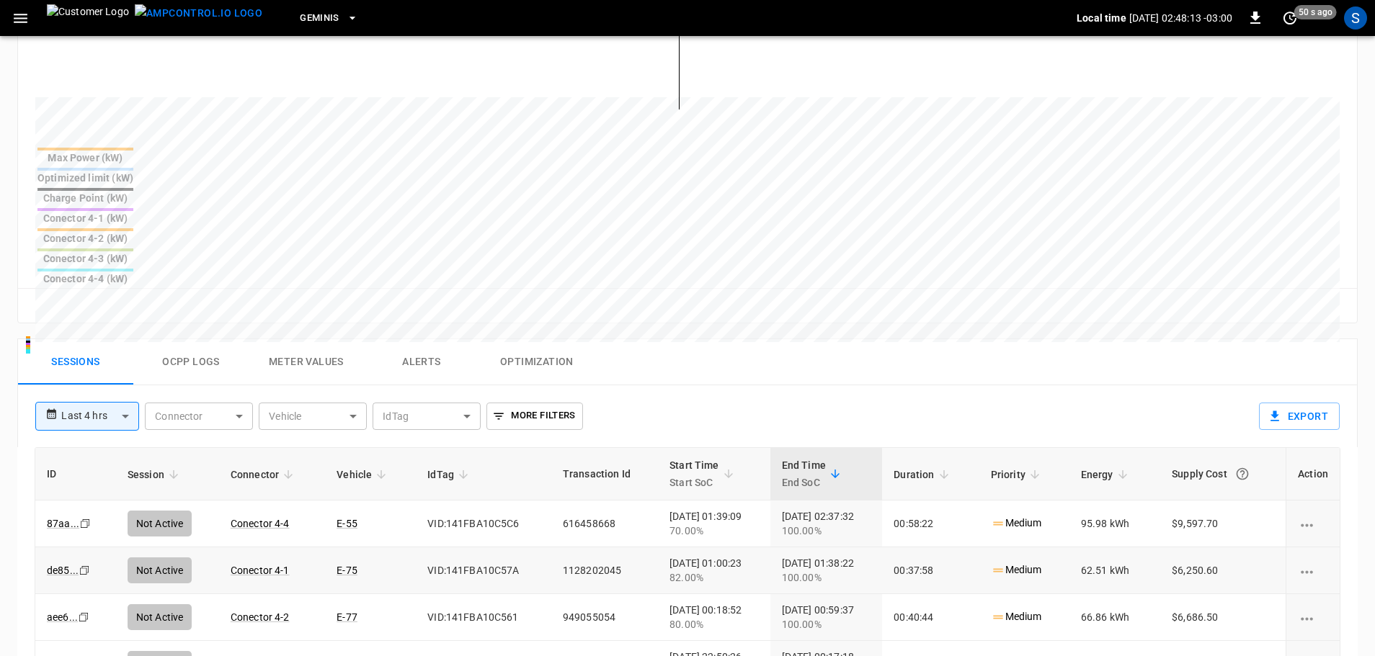
scroll to position [504, 0]
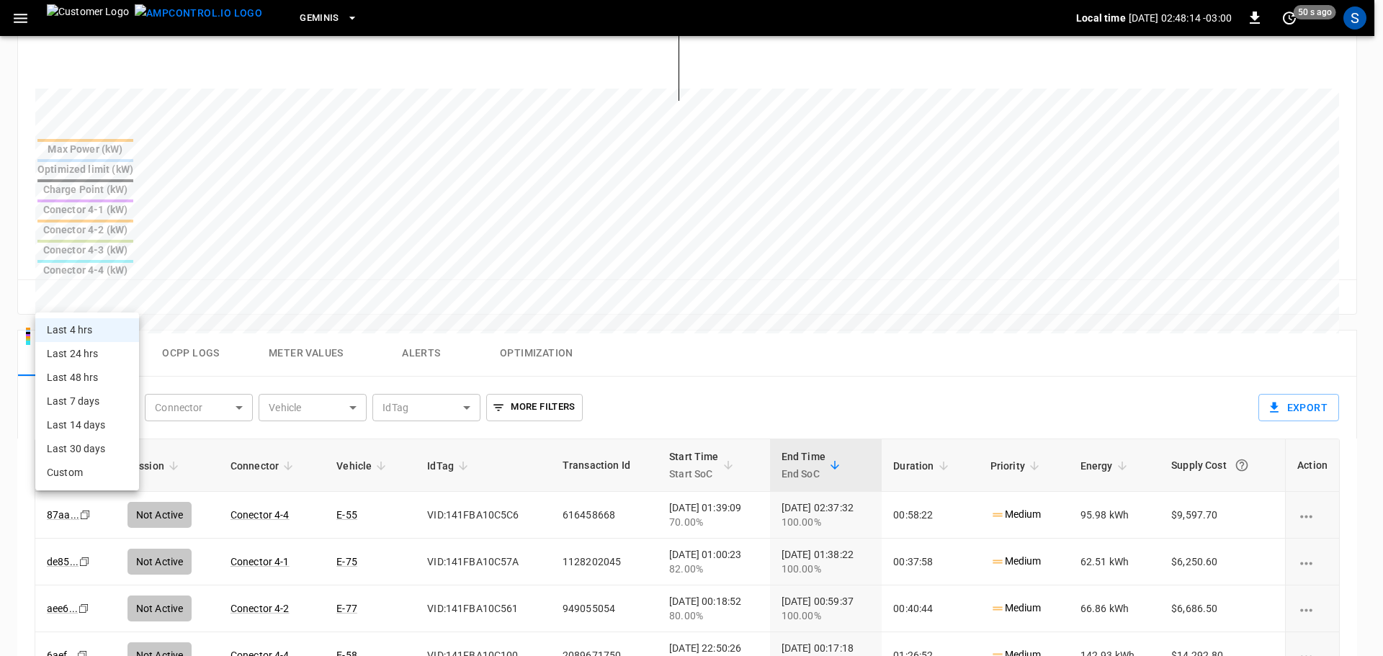
click at [124, 296] on body "**********" at bounding box center [691, 225] width 1383 height 1459
click at [120, 362] on li "Last 24 hrs" at bounding box center [87, 354] width 104 height 24
type input "**********"
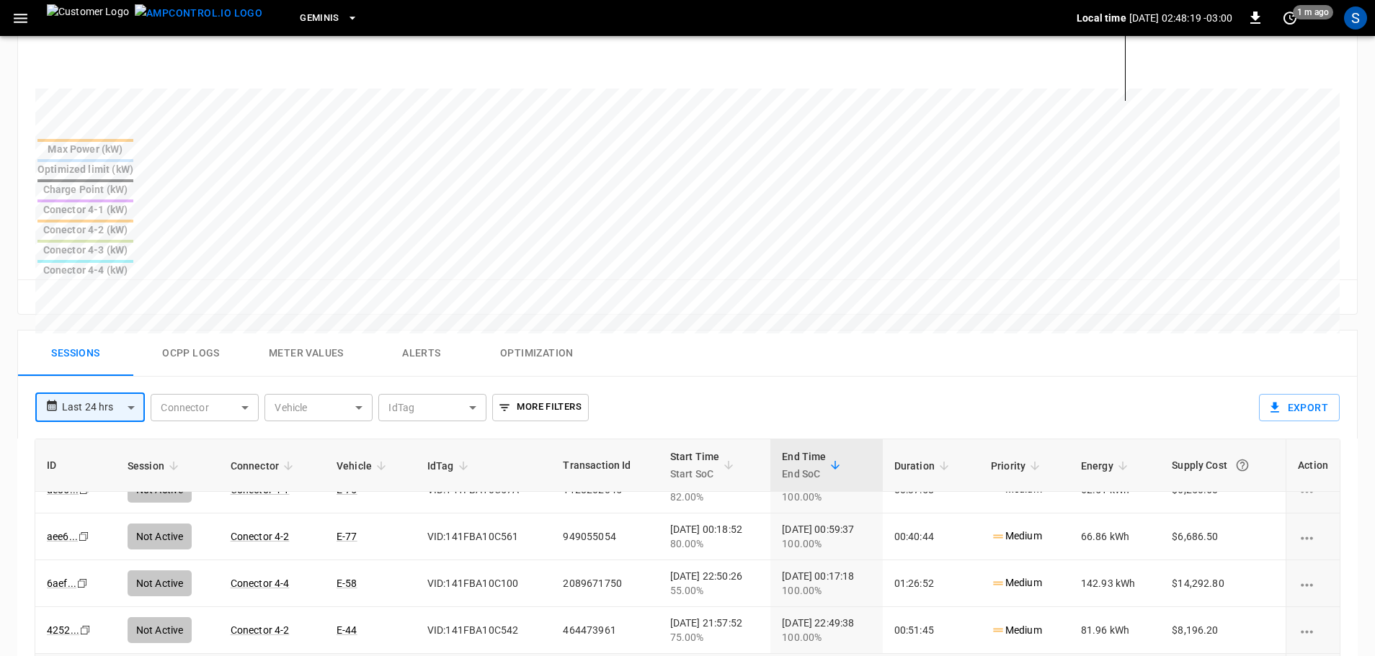
scroll to position [0, 0]
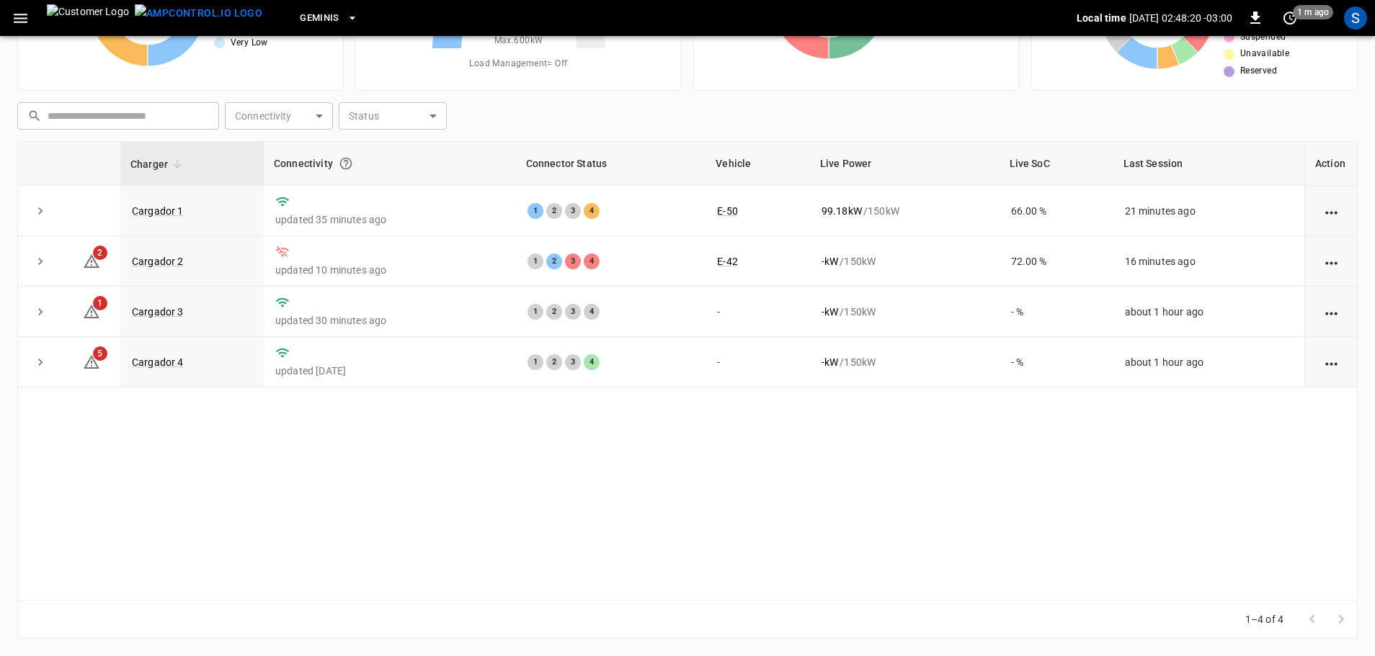
scroll to position [146, 0]
click at [167, 205] on link "Cargador 1" at bounding box center [158, 210] width 58 height 17
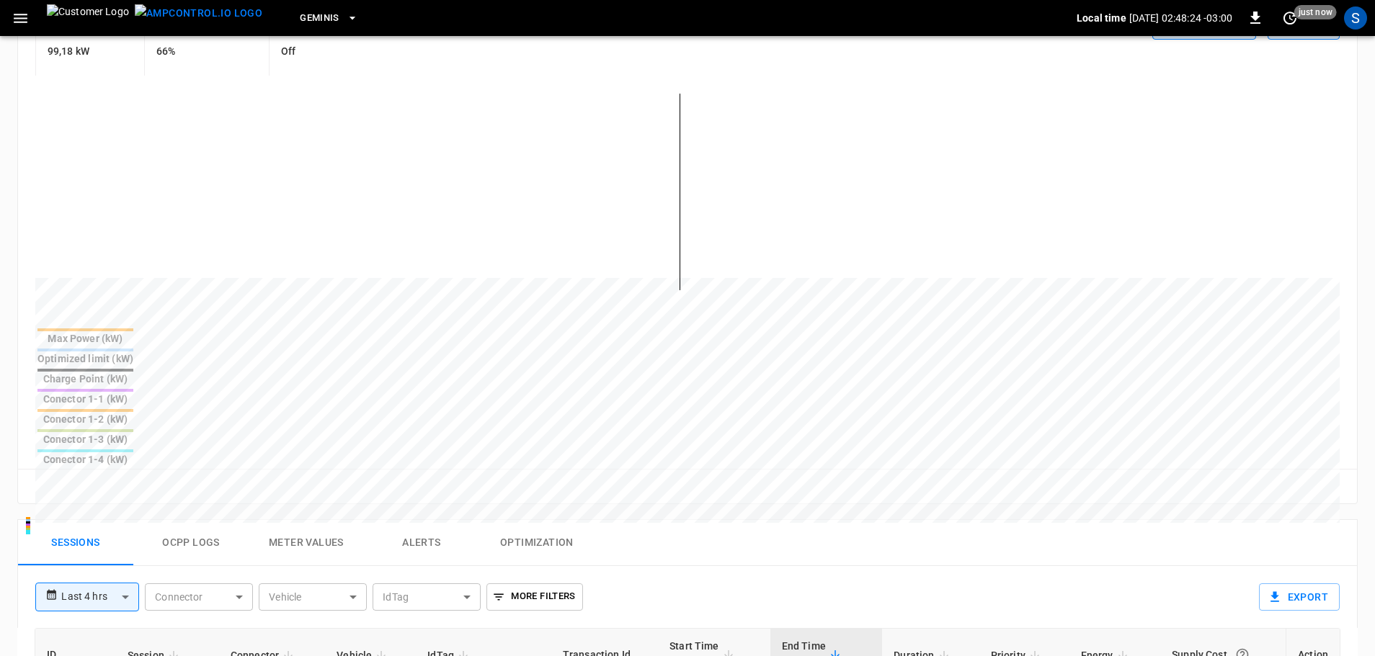
scroll to position [360, 0]
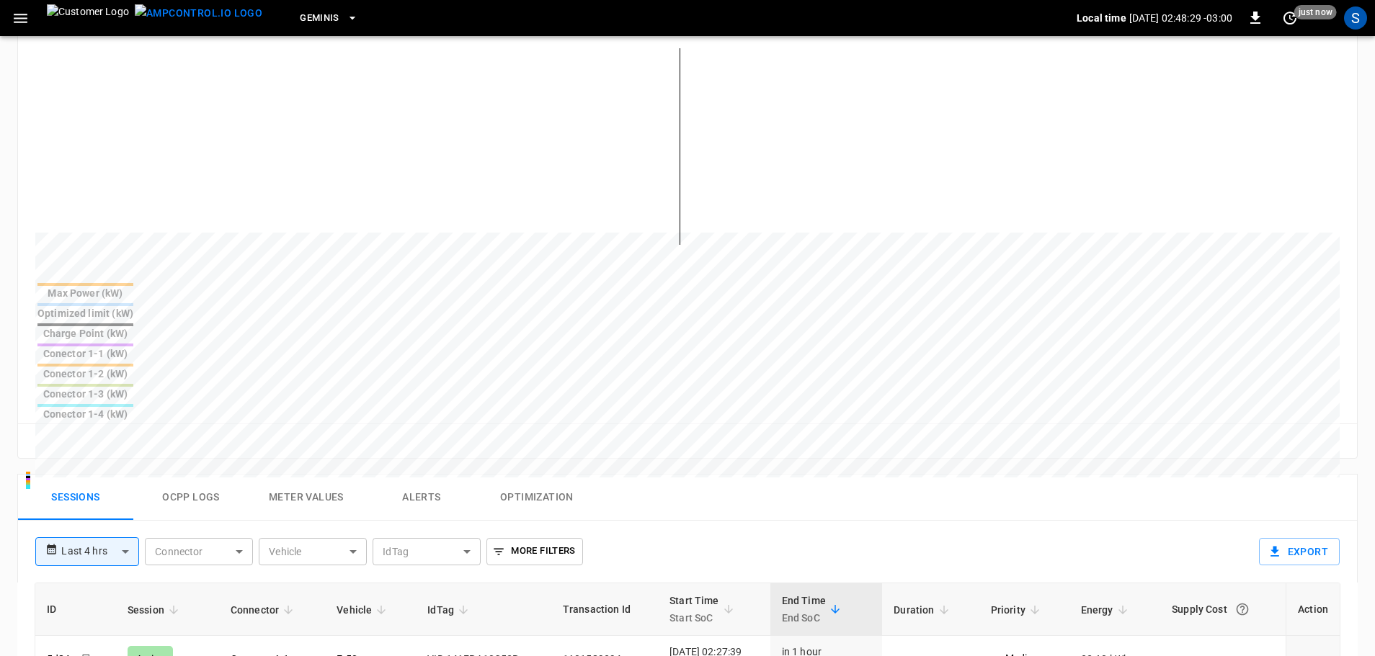
scroll to position [146, 0]
